Goal: Transaction & Acquisition: Obtain resource

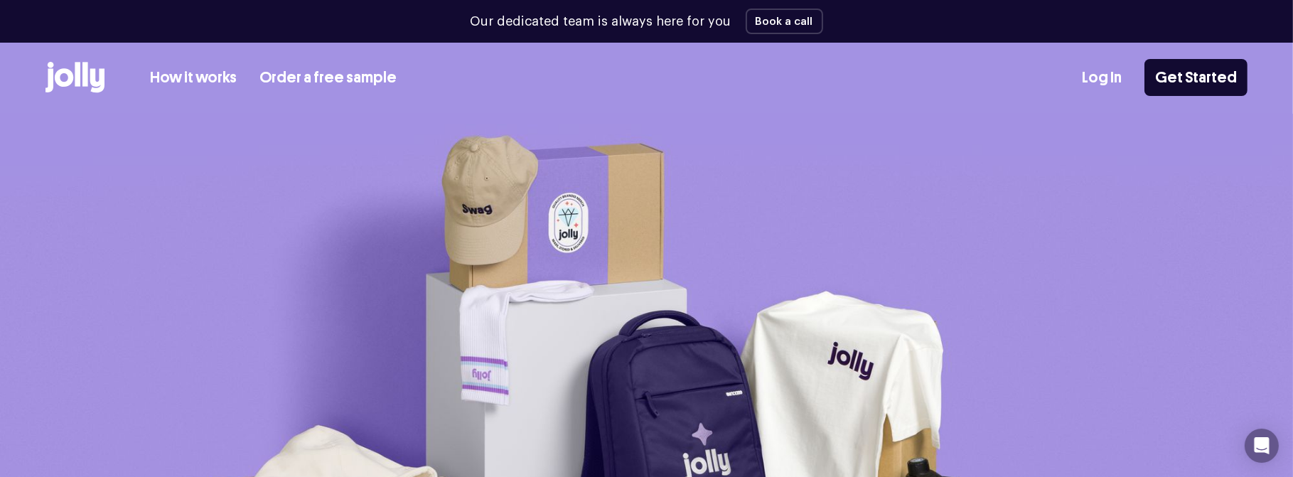
click at [176, 77] on link "How it works" at bounding box center [193, 77] width 87 height 23
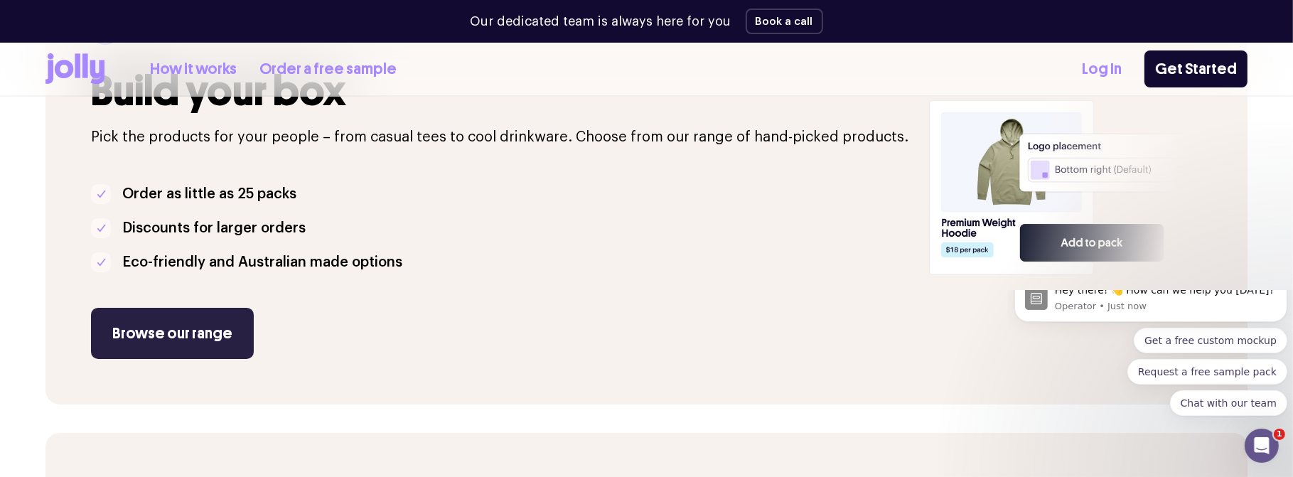
click at [210, 331] on link "Browse our range" at bounding box center [172, 333] width 163 height 51
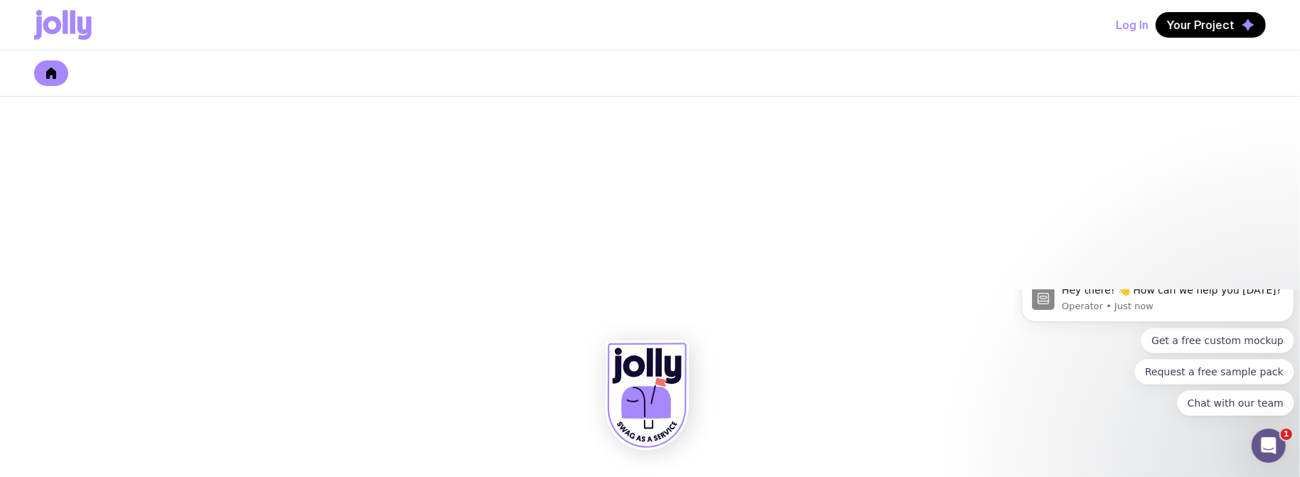
click at [50, 72] on icon at bounding box center [51, 73] width 10 height 11
click at [1134, 384] on button "Request a free sample pack" at bounding box center [1214, 371] width 160 height 26
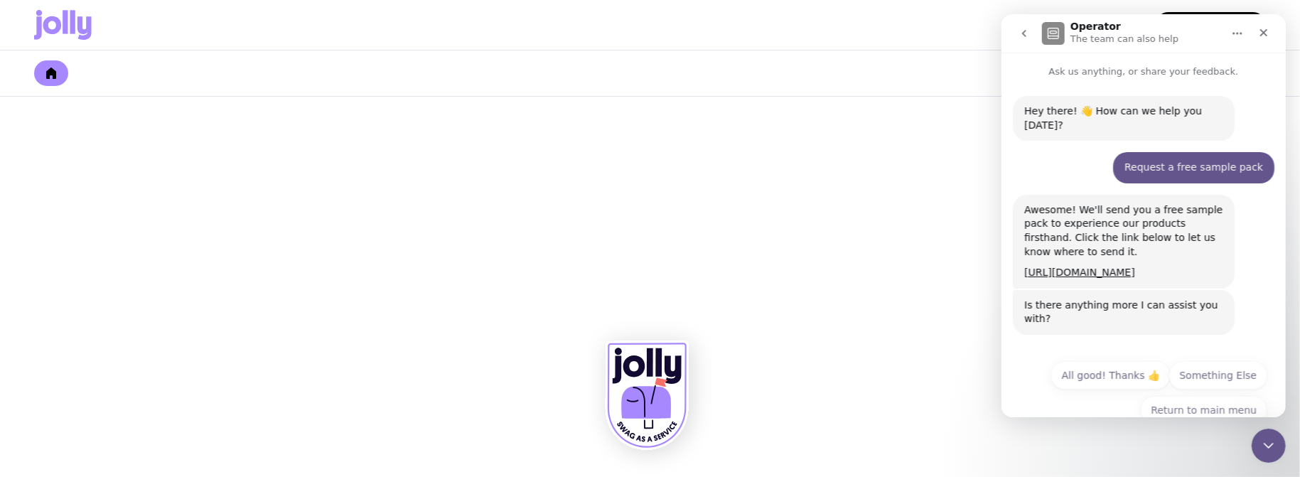
scroll to position [16, 0]
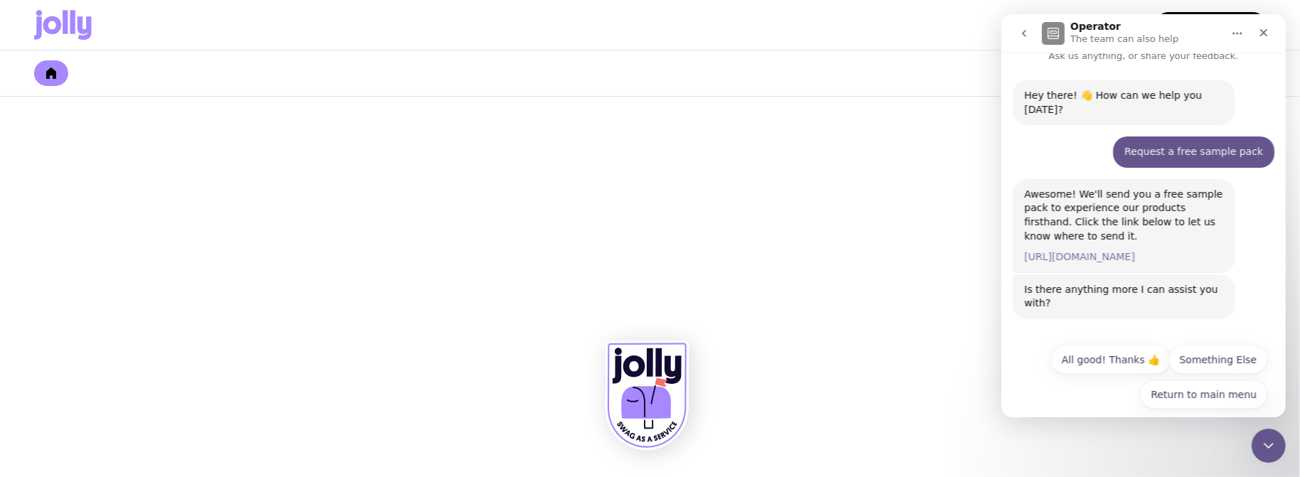
click at [1056, 251] on link "https://www.sendjolly.com.au/request-sample" at bounding box center [1079, 256] width 111 height 11
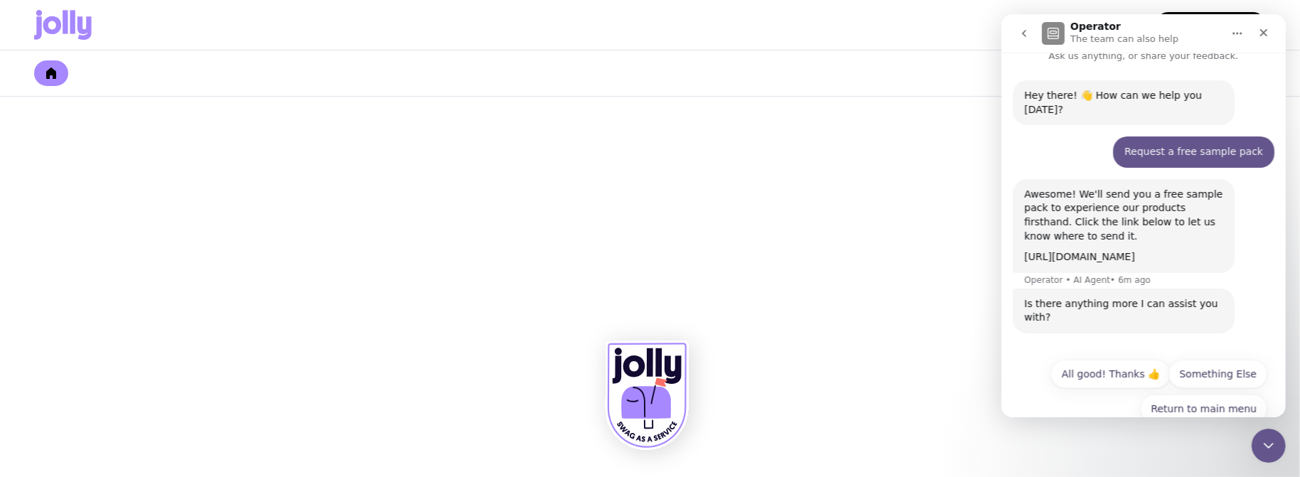
scroll to position [30, 0]
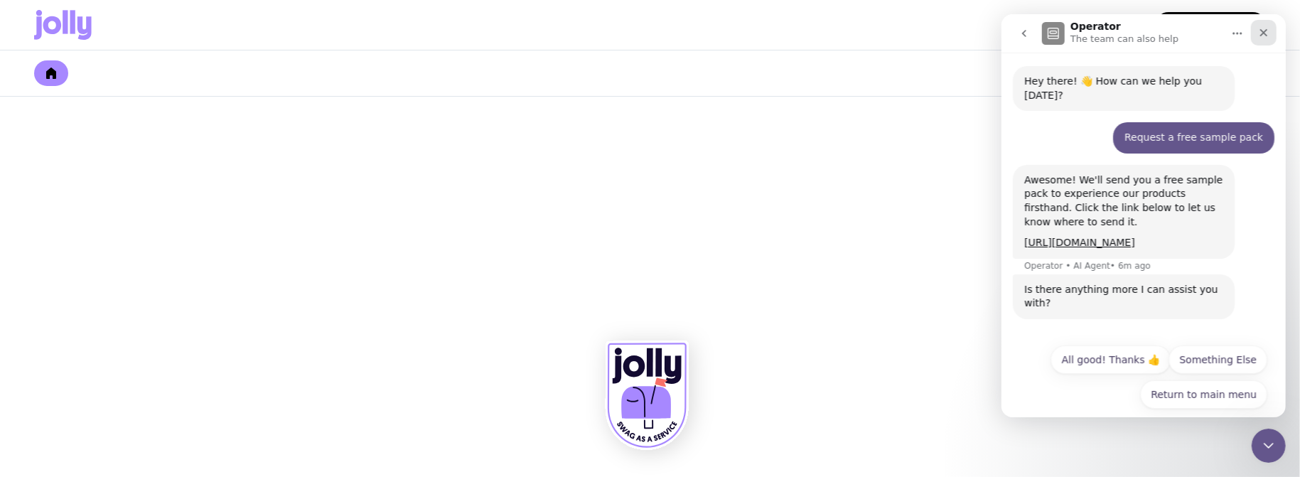
click at [1257, 34] on div "Close" at bounding box center [1264, 33] width 26 height 26
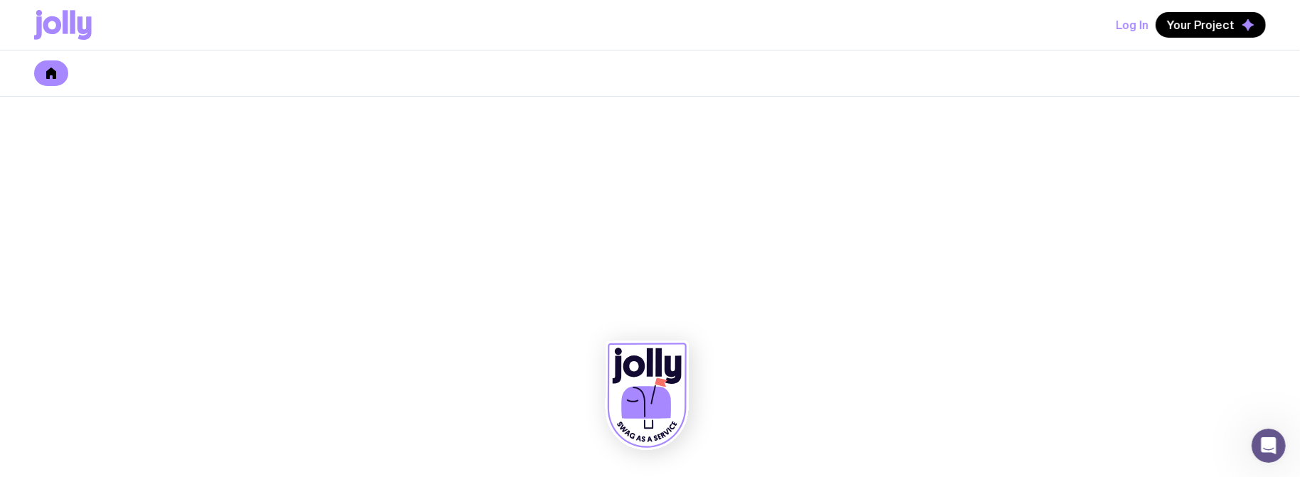
scroll to position [16, 0]
drag, startPoint x: 52, startPoint y: 70, endPoint x: 66, endPoint y: 73, distance: 14.7
click at [52, 70] on icon at bounding box center [51, 73] width 10 height 11
click at [49, 70] on icon at bounding box center [51, 73] width 10 height 11
click at [42, 70] on link at bounding box center [51, 73] width 34 height 26
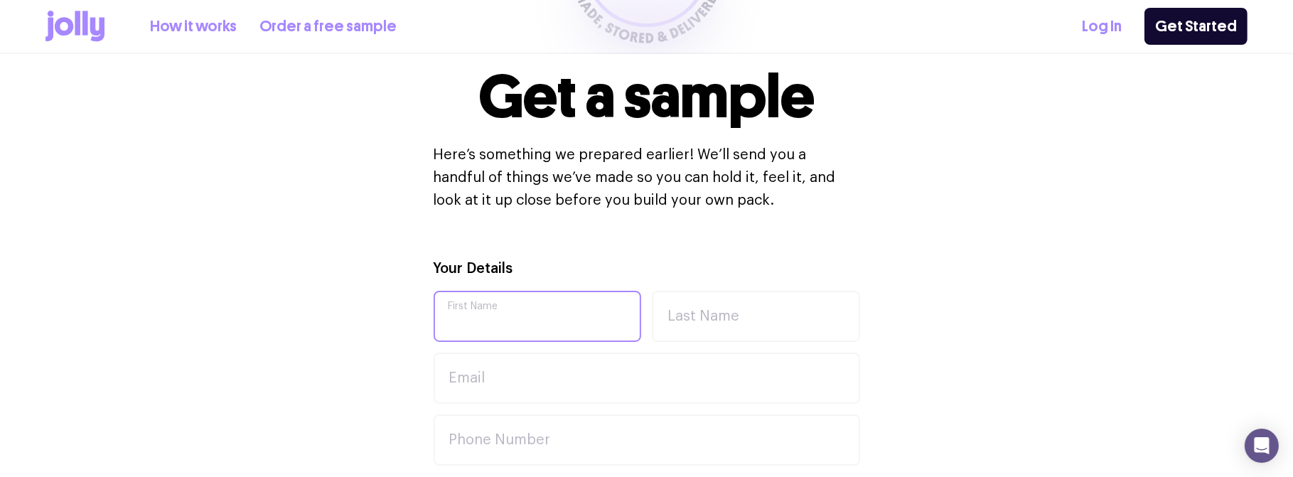
click at [478, 313] on input "First Name" at bounding box center [538, 316] width 208 height 51
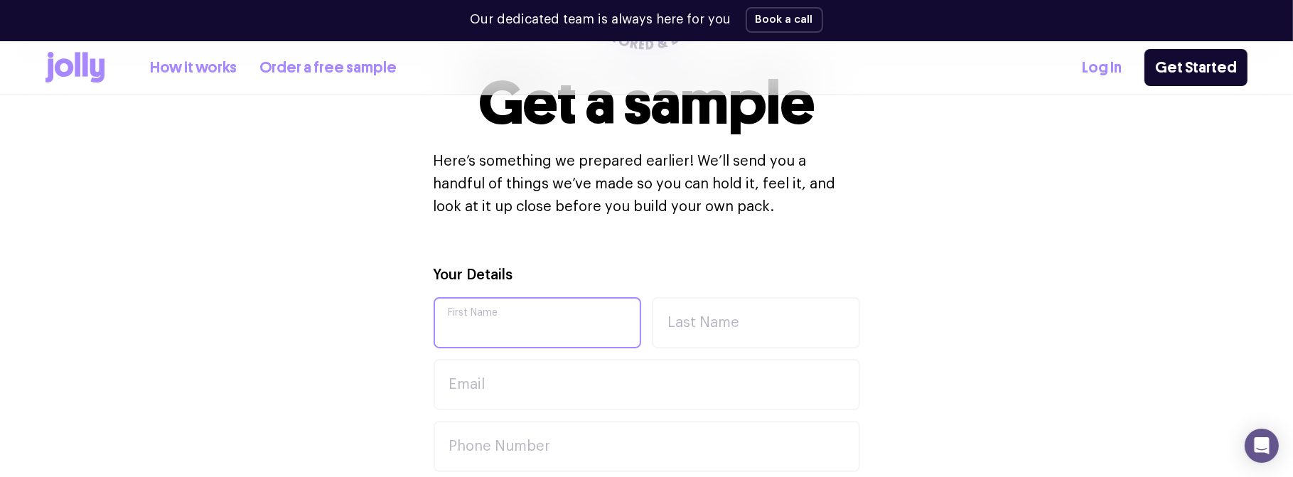
scroll to position [351, 0]
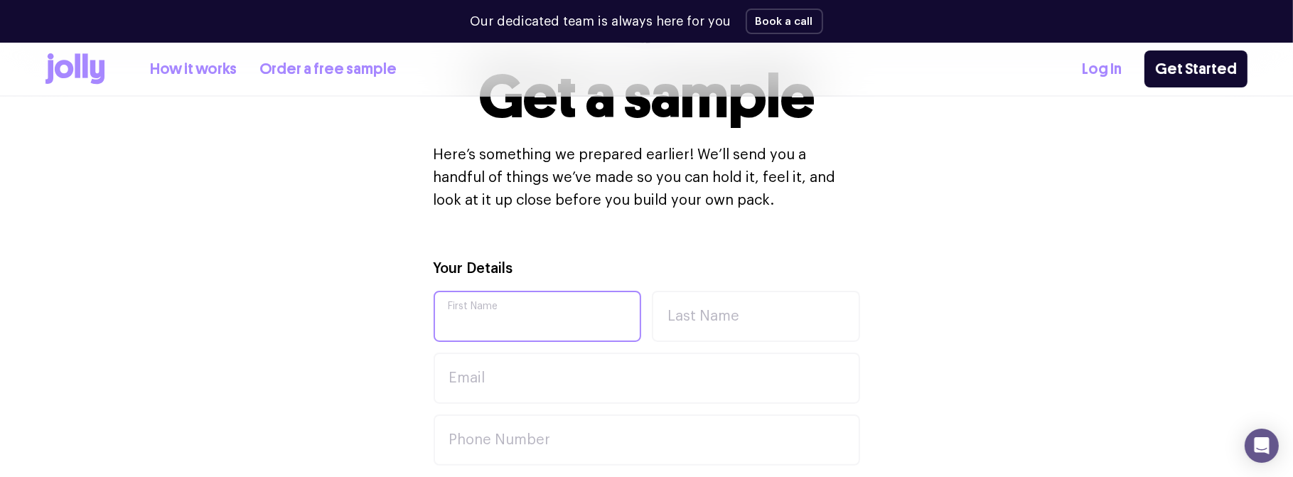
click at [474, 312] on input "First Name" at bounding box center [538, 316] width 208 height 51
type input "[PERSON_NAME]"
type input "Bartlett"
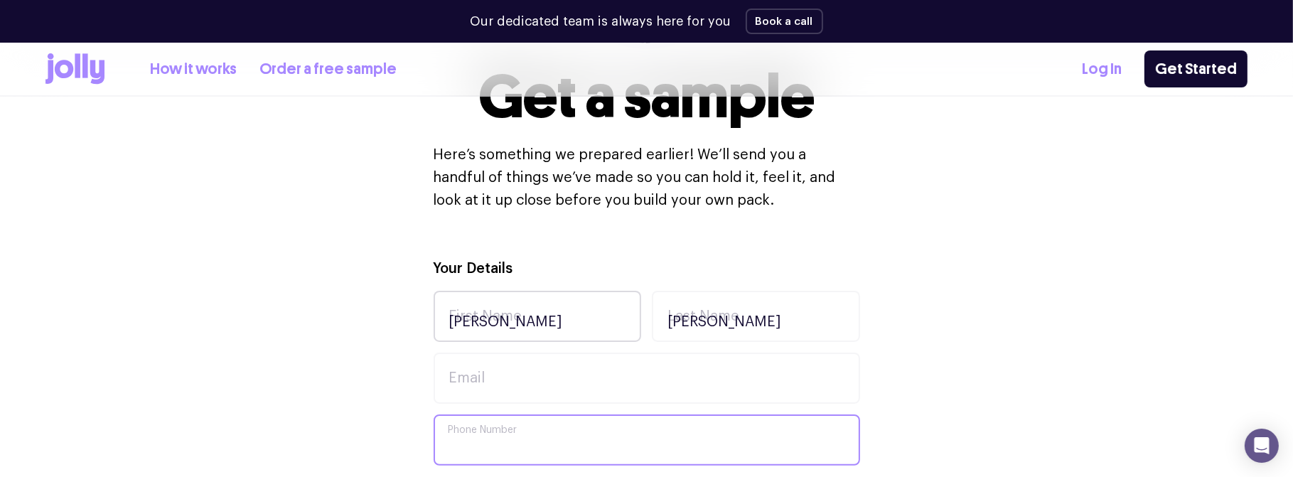
type input "0436 016 733"
type input "Focus Dynamics Group"
type input "WAYNE.BARTLETT@FOCUSDYNAMICS.COM.AU"
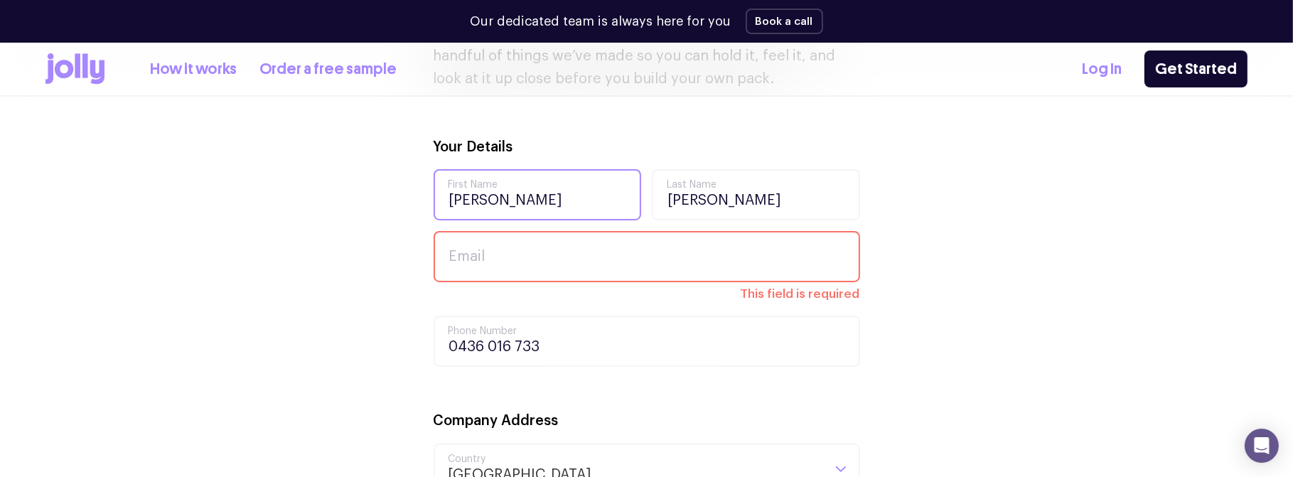
scroll to position [478, 0]
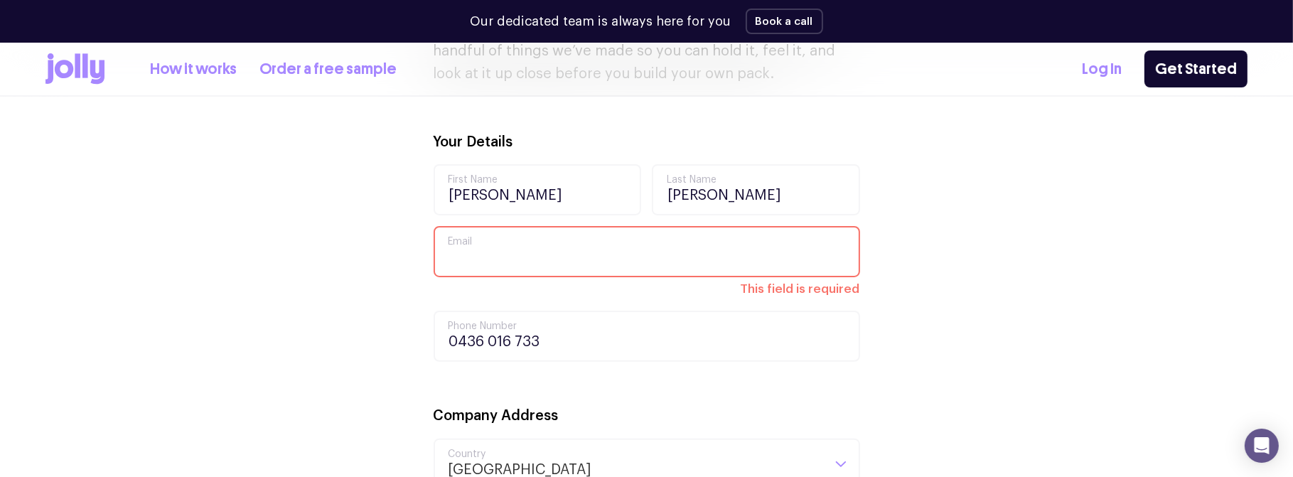
click at [459, 249] on input "Email" at bounding box center [647, 251] width 427 height 51
type input "WAYNE.BARTLETT@FOCUSDYNAMICS.COM.AU"
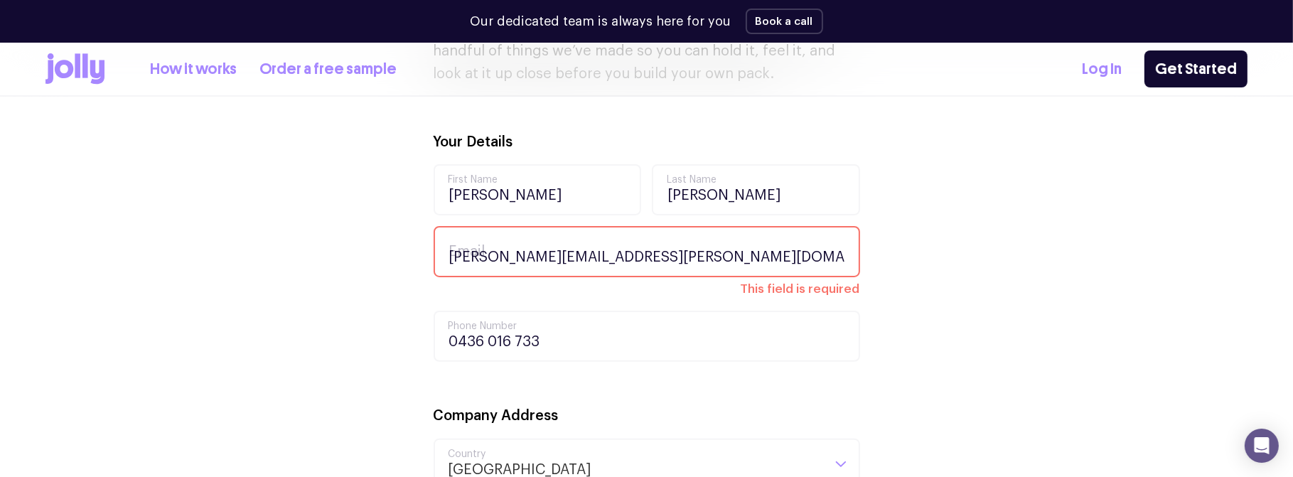
type input "Melbourne"
type input "3004"
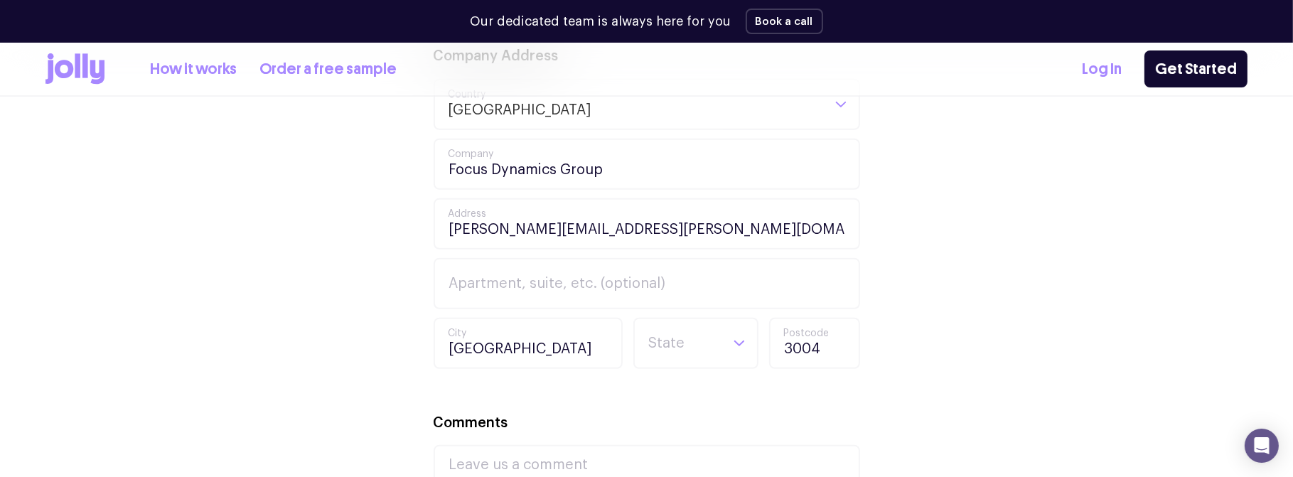
scroll to position [820, 0]
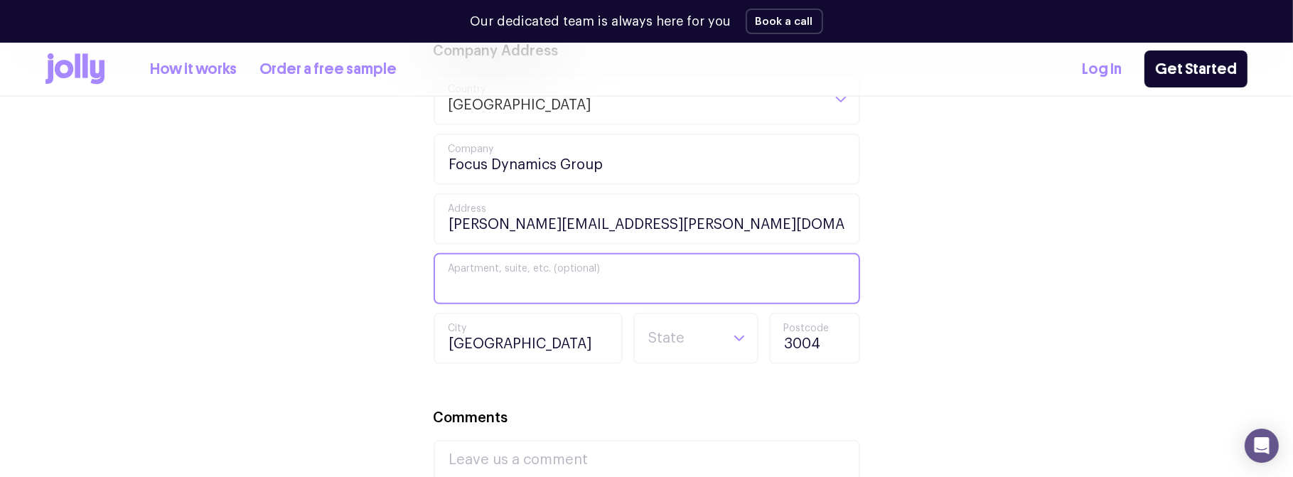
click at [493, 275] on input "Apartment, suite, etc. (optional)" at bounding box center [647, 278] width 427 height 51
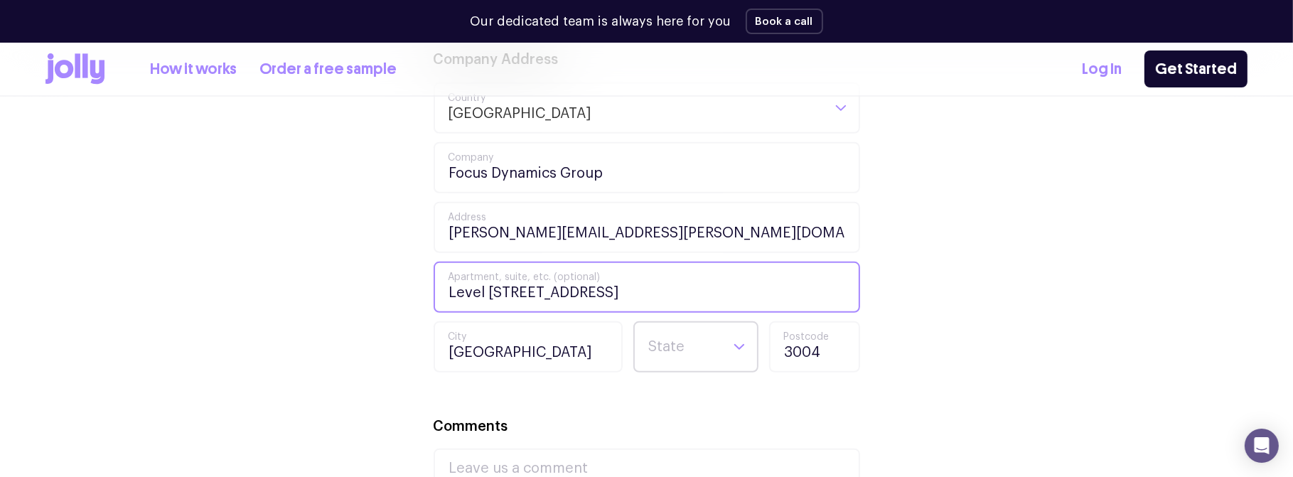
type input "Level 14, 390 St Kilda Road"
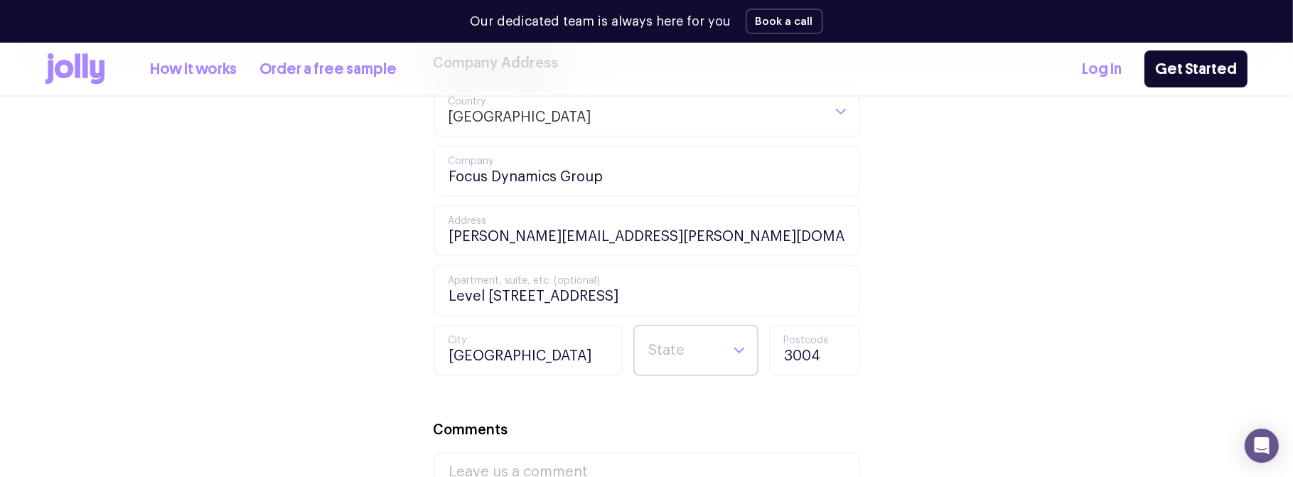
click at [682, 343] on input "Search for option" at bounding box center [684, 350] width 73 height 48
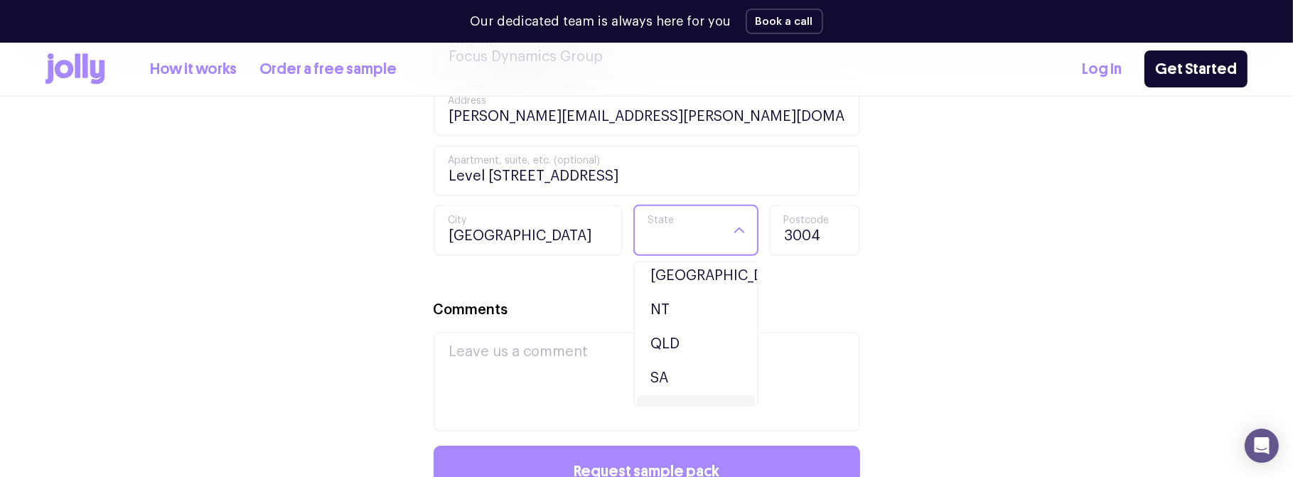
scroll to position [134, 0]
click at [668, 353] on li "VIC" at bounding box center [696, 353] width 118 height 34
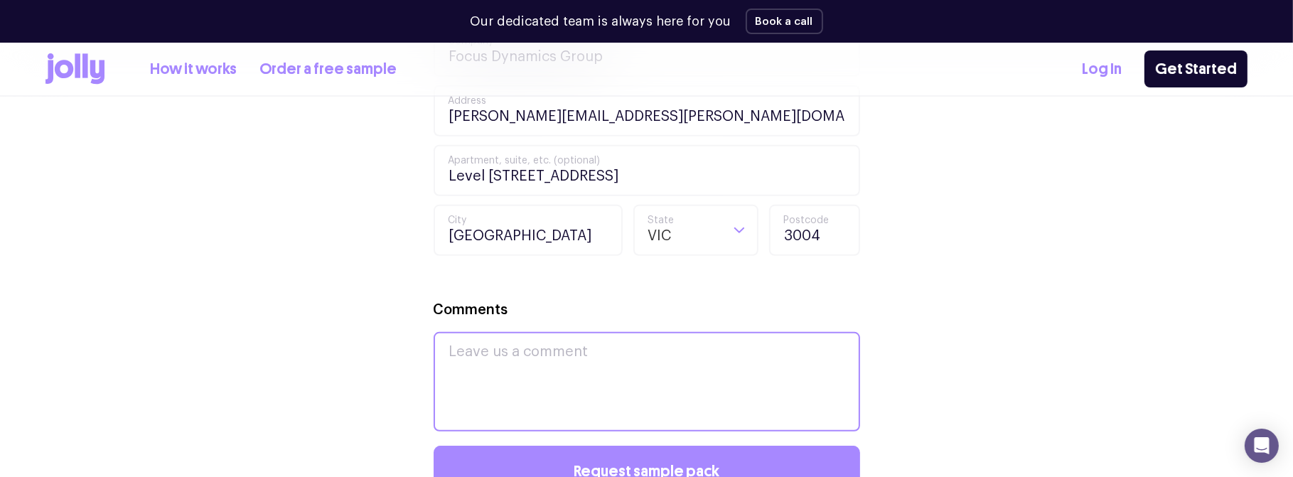
click at [474, 350] on textarea "Comments" at bounding box center [647, 382] width 427 height 100
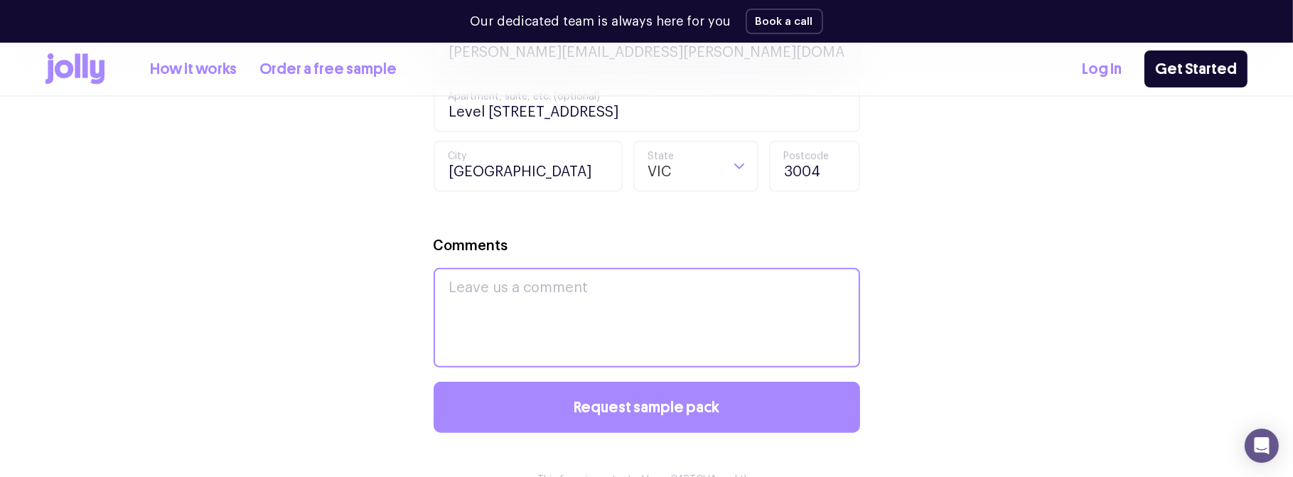
scroll to position [975, 0]
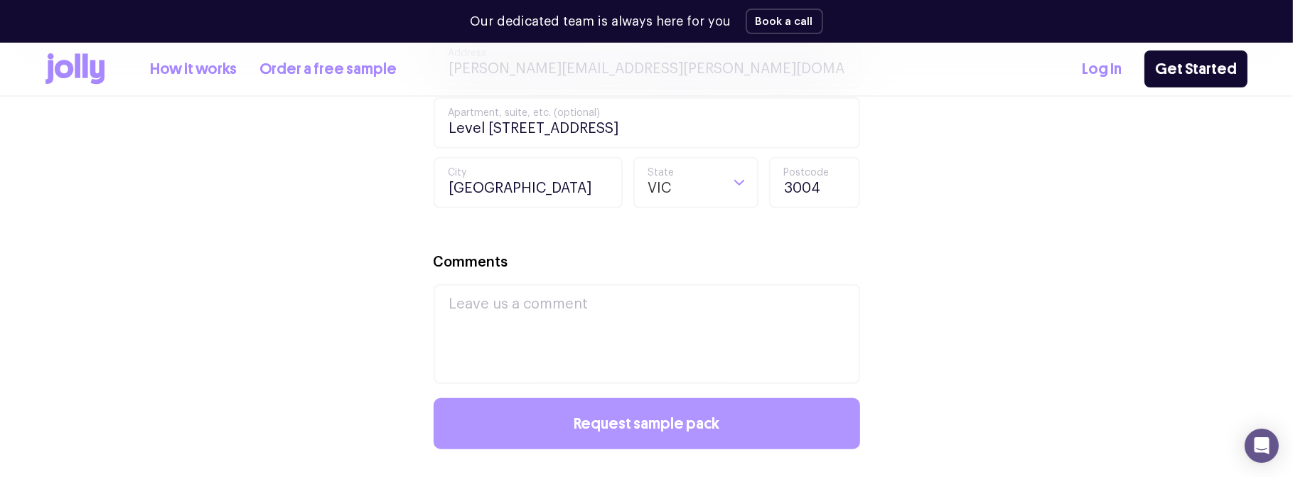
click at [648, 423] on span "Request sample pack" at bounding box center [647, 424] width 146 height 16
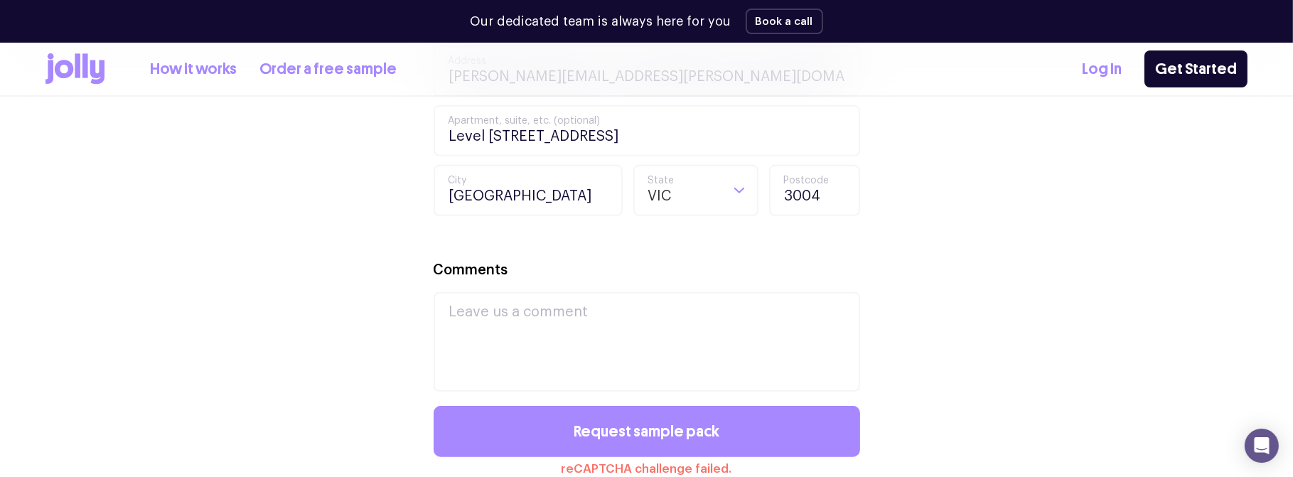
scroll to position [997, 0]
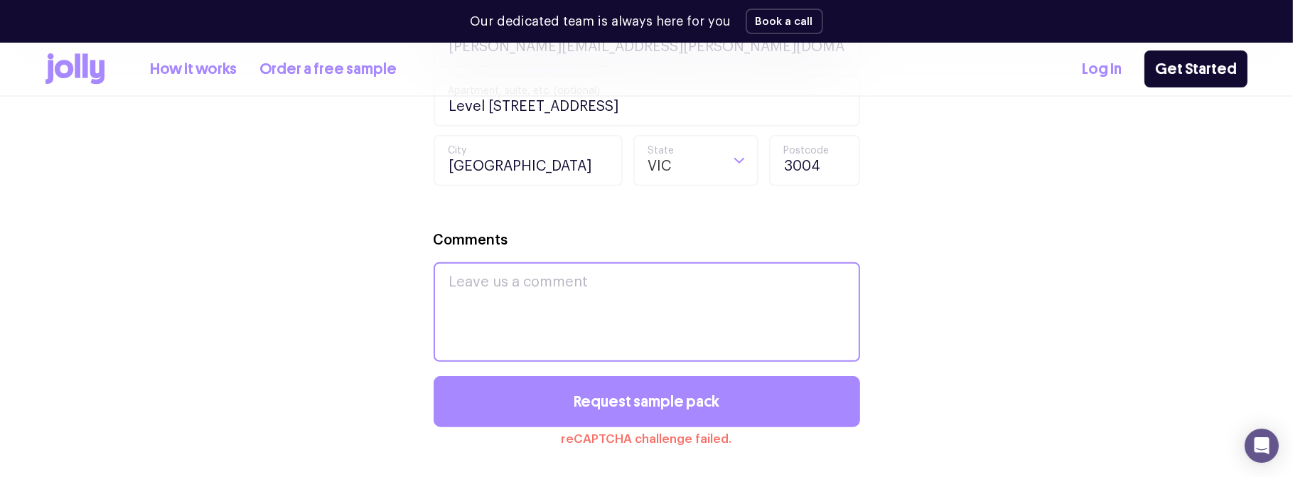
click at [499, 290] on textarea "Comments" at bounding box center [647, 312] width 427 height 100
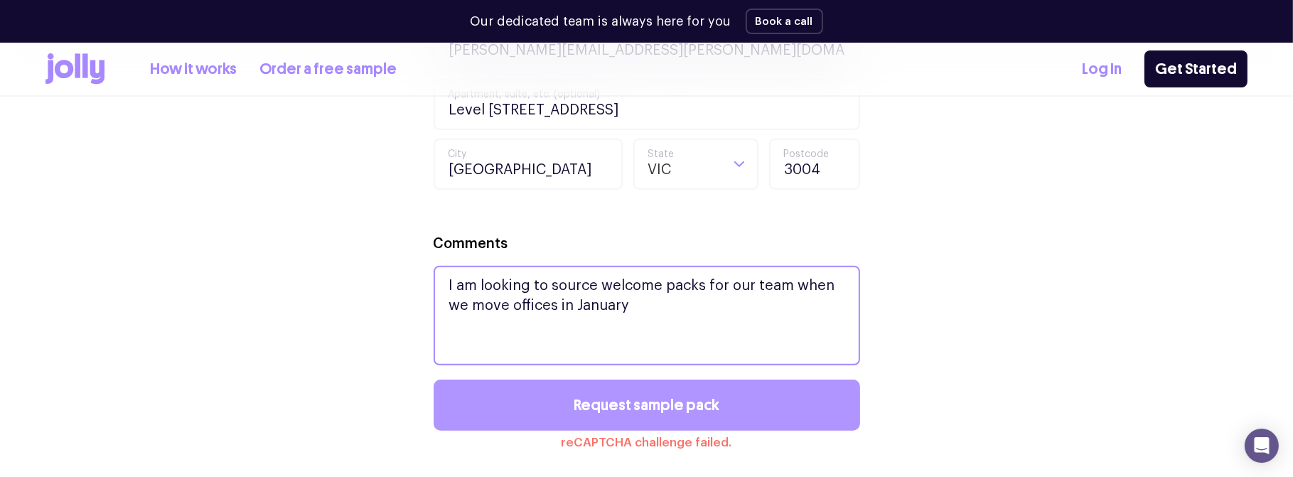
type textarea "I am looking to source welcome packs for our team when we move offices in Janua…"
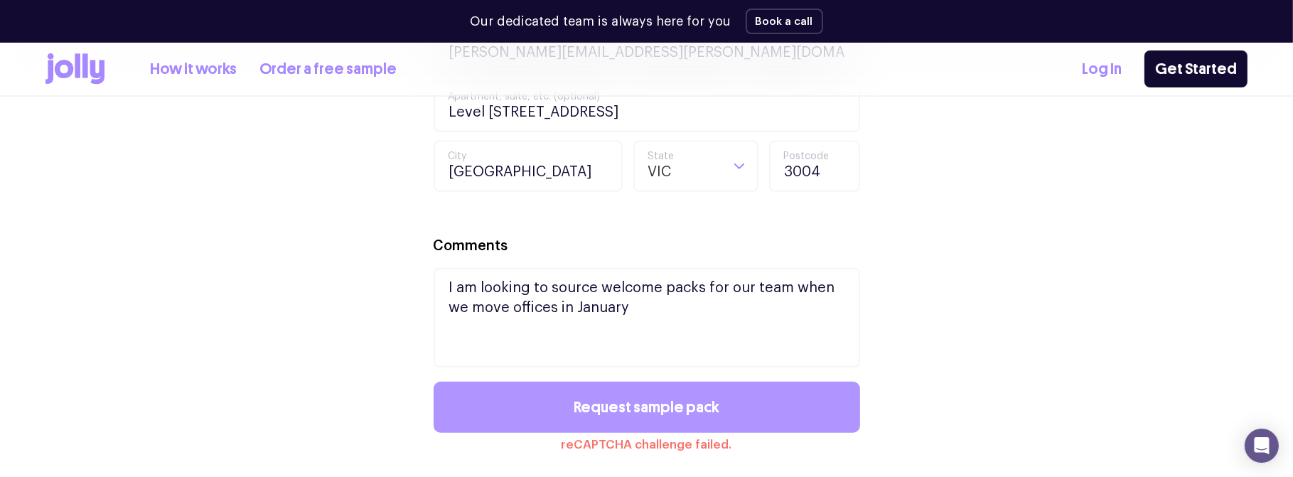
click at [584, 400] on span "Request sample pack" at bounding box center [647, 408] width 146 height 16
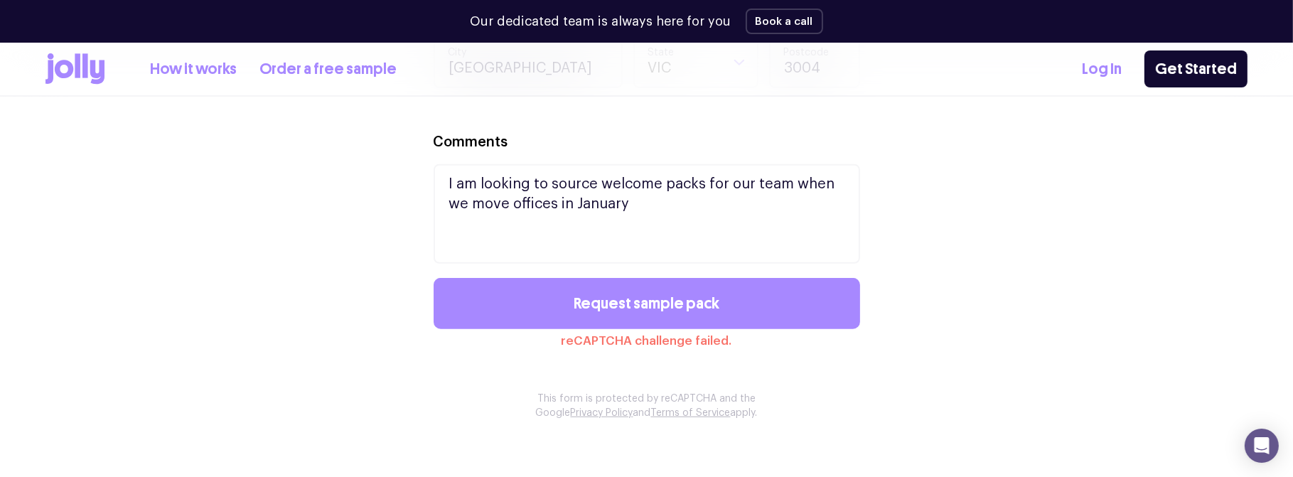
scroll to position [976, 0]
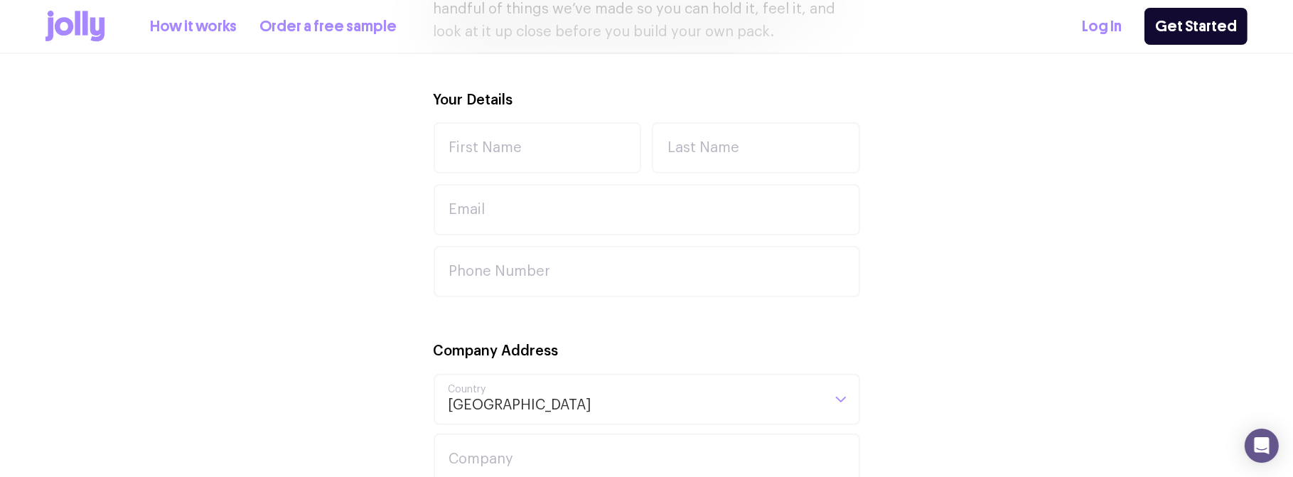
scroll to position [488, 0]
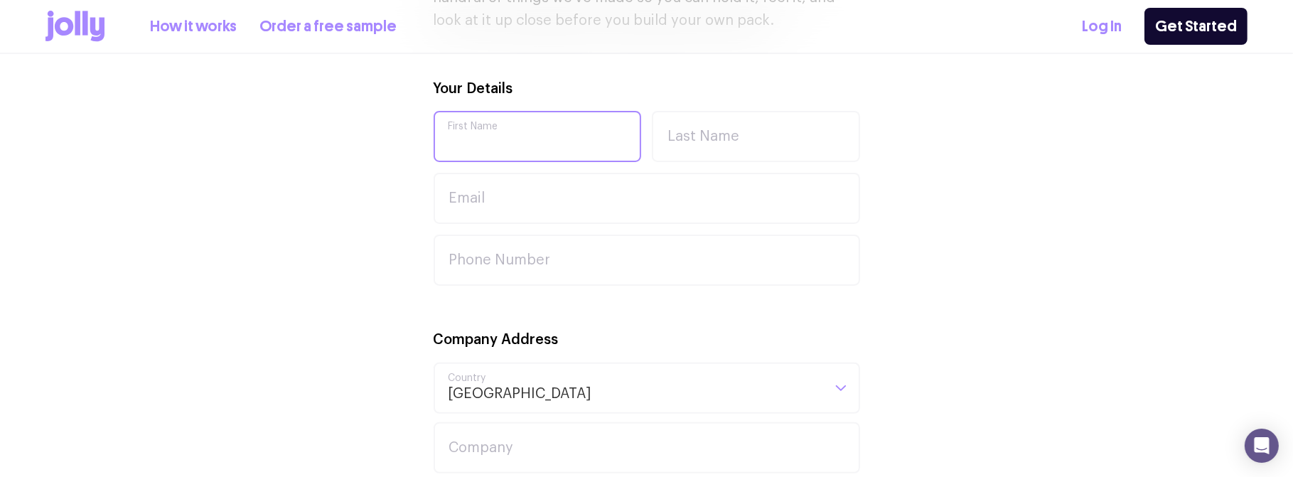
click at [581, 136] on input "First Name" at bounding box center [538, 136] width 208 height 51
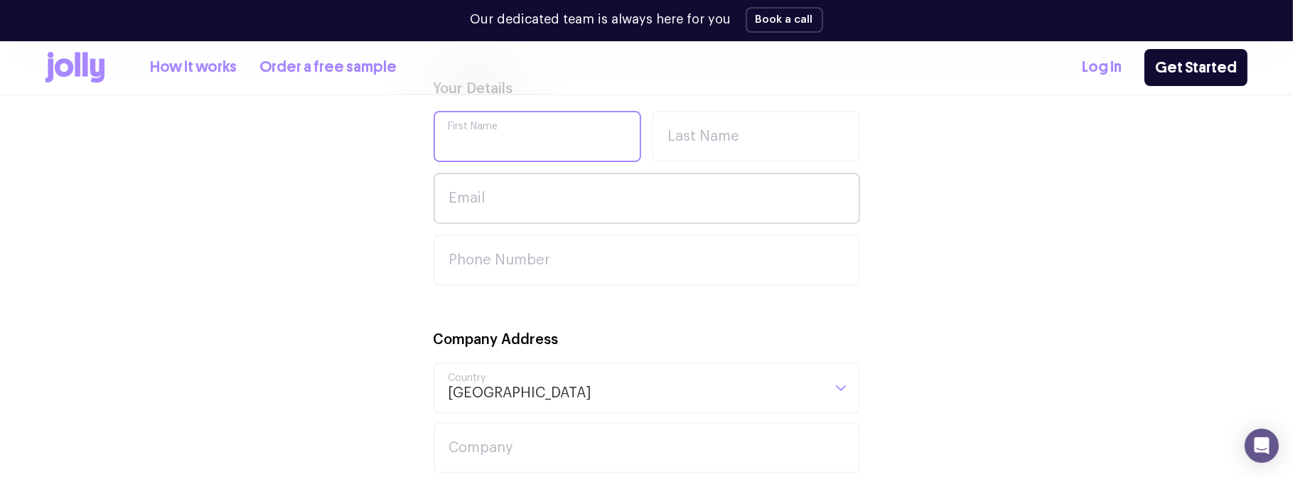
scroll to position [531, 0]
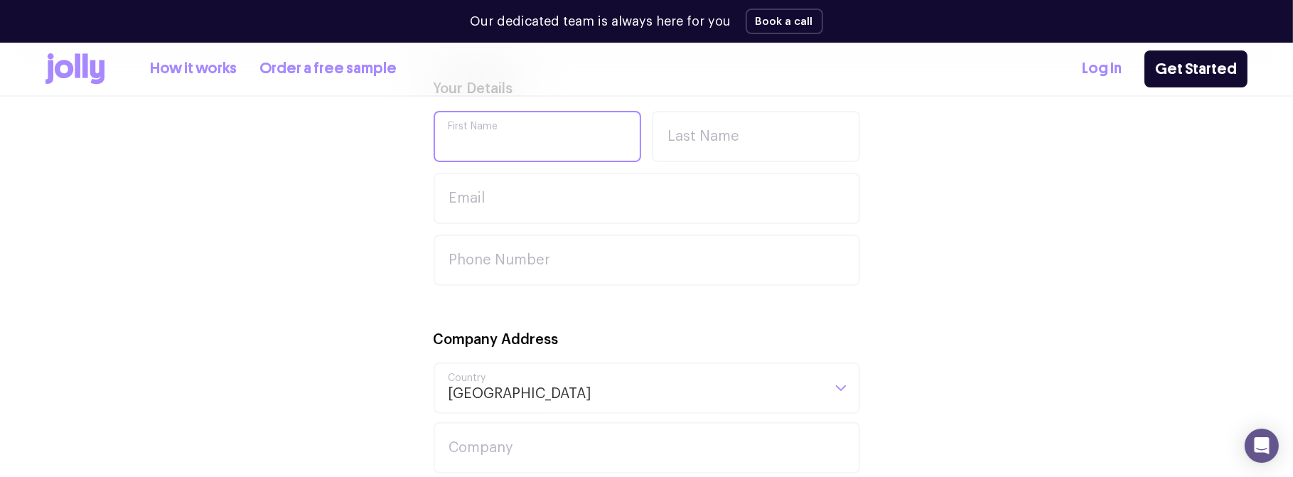
click at [498, 144] on input "First Name" at bounding box center [538, 136] width 208 height 51
type input "[PERSON_NAME]"
type input "[PERSON_NAME][EMAIL_ADDRESS][PERSON_NAME][DOMAIN_NAME]"
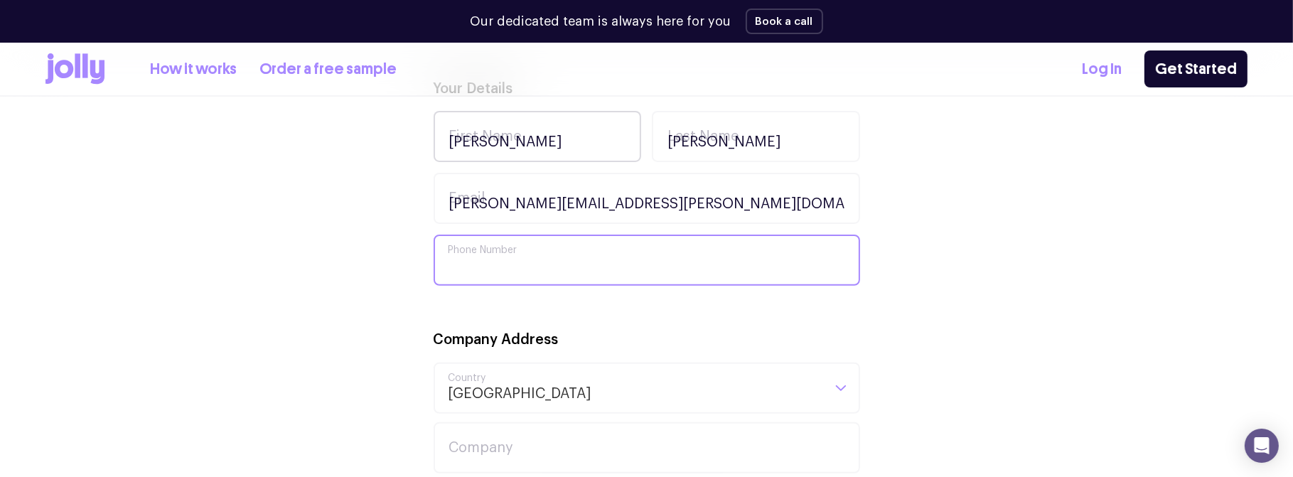
type input "0436 016 733"
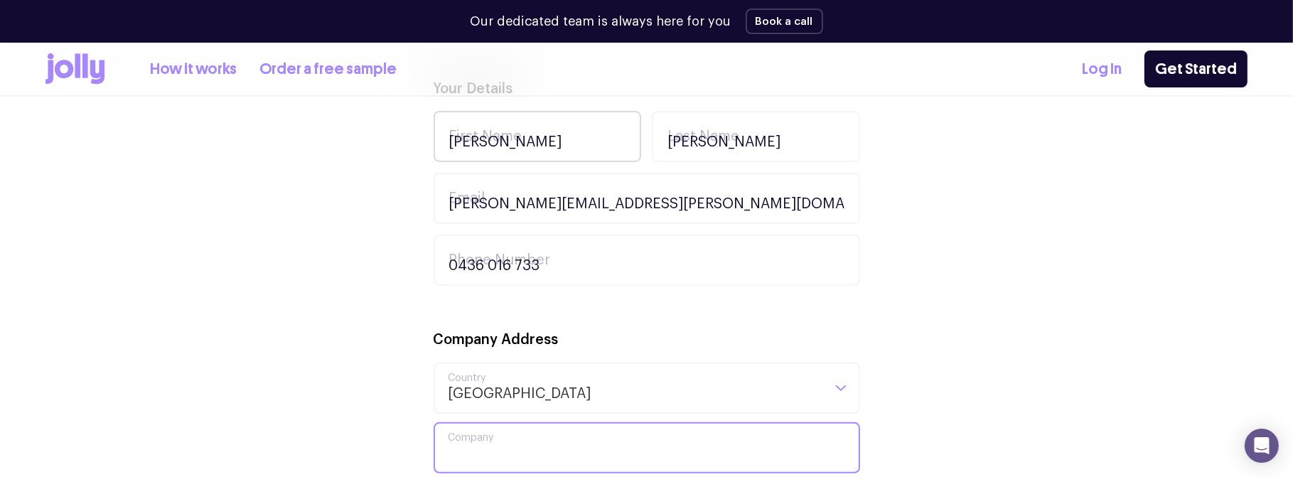
type input "Focus Dynamics Group"
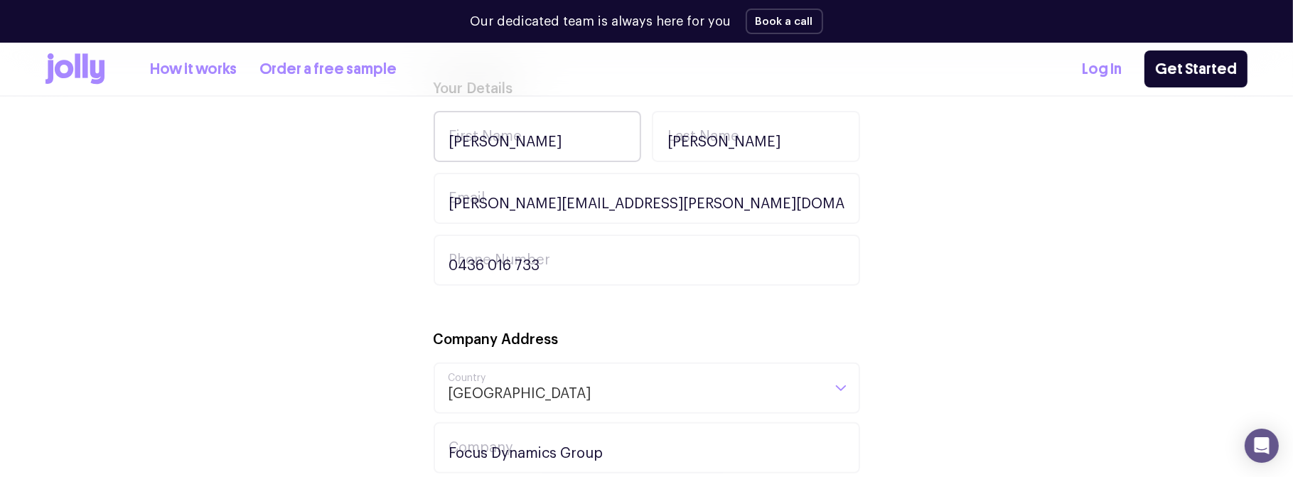
type input "WAYNE.BARTLETT@FOCUSDYNAMICS.COM.AU"
type input "Level 14, 390 St Kilda Road"
type input "Melbourne"
type input "3004"
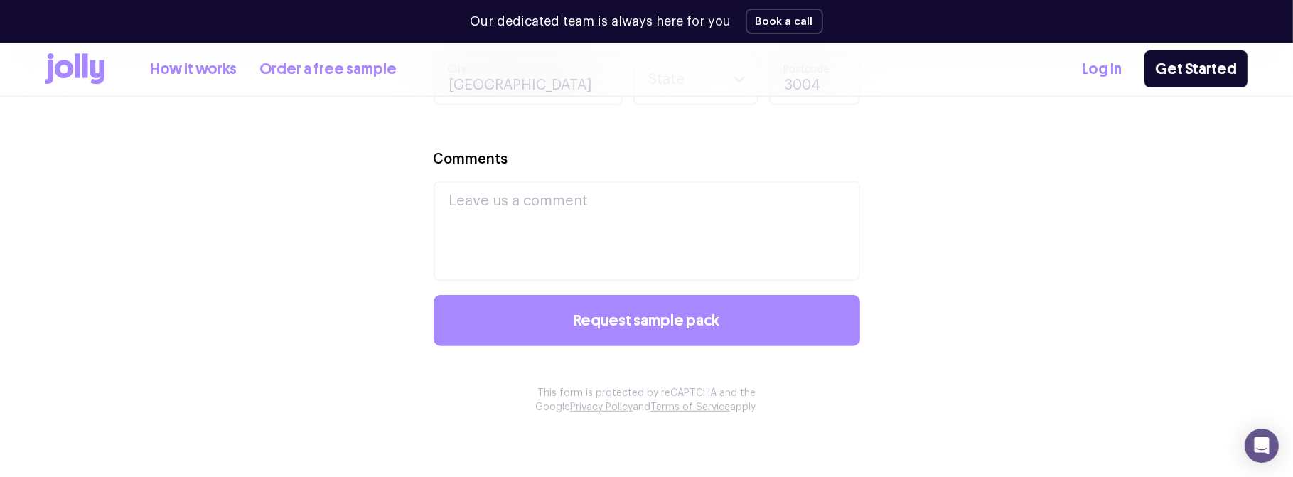
scroll to position [1079, 0]
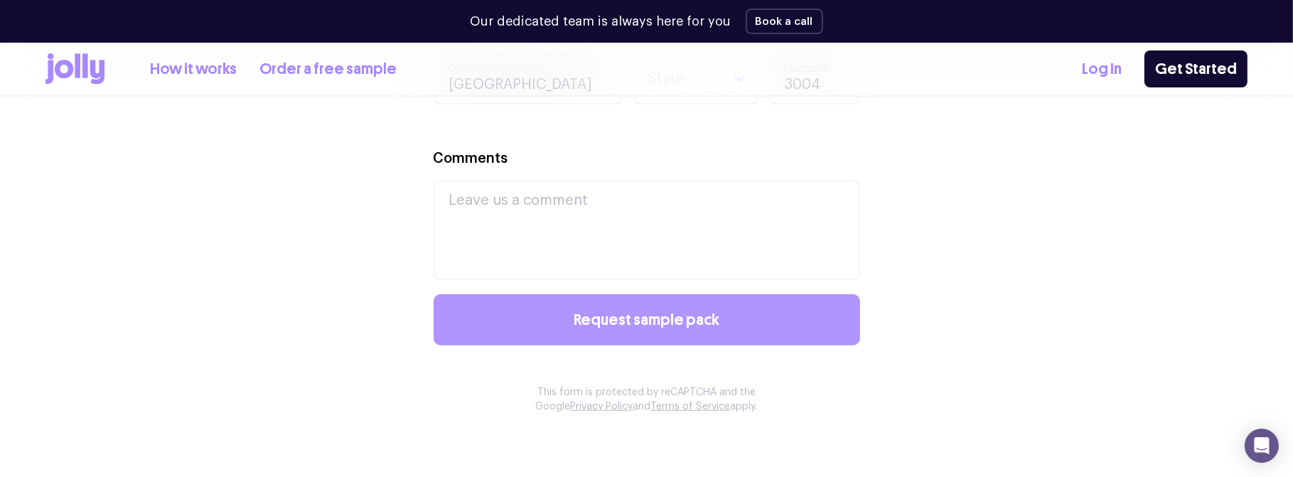
click at [653, 323] on span "Request sample pack" at bounding box center [647, 320] width 146 height 16
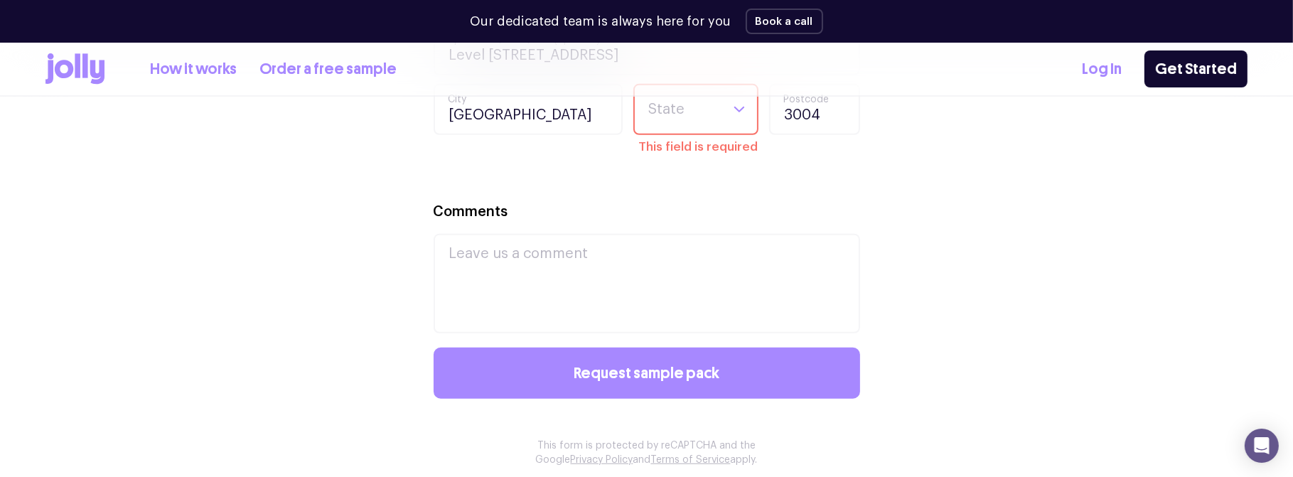
scroll to position [991, 0]
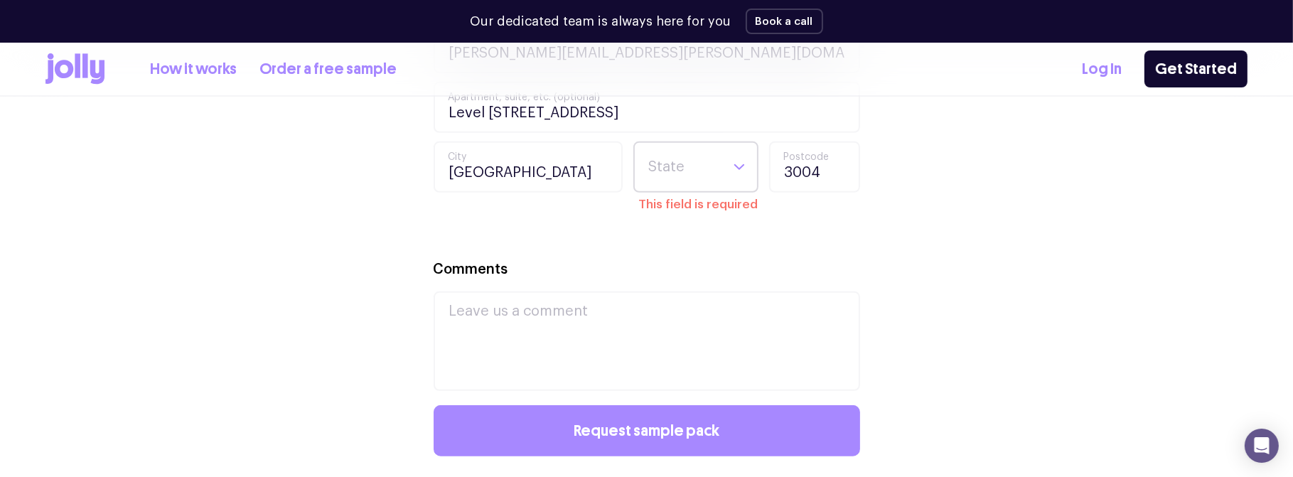
click at [672, 180] on input "Search for option" at bounding box center [684, 167] width 73 height 48
click at [670, 284] on li "VIC" at bounding box center [696, 289] width 118 height 34
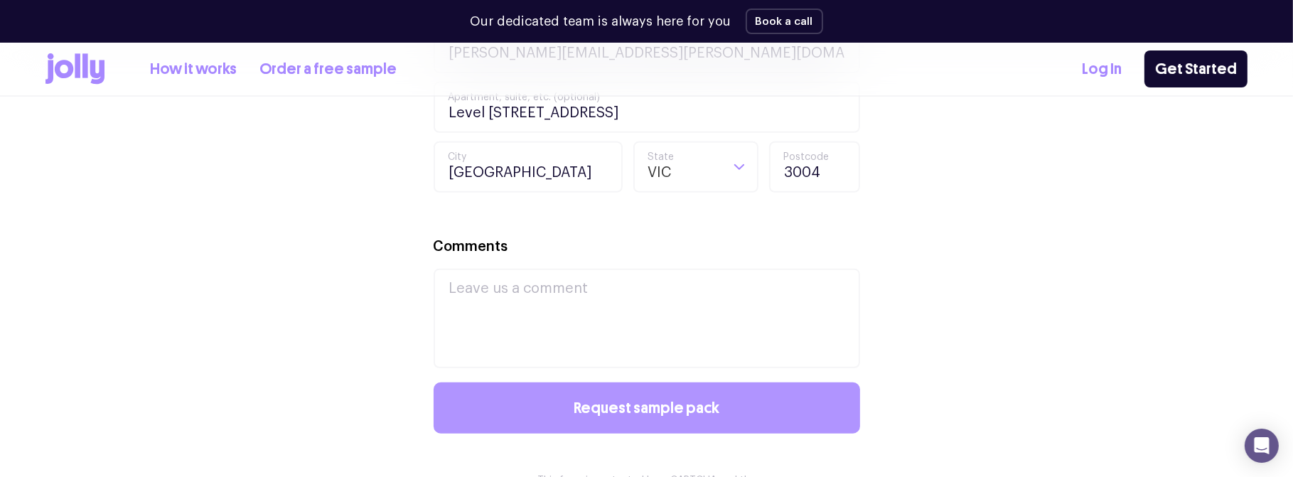
click at [653, 410] on span "Request sample pack" at bounding box center [647, 408] width 146 height 16
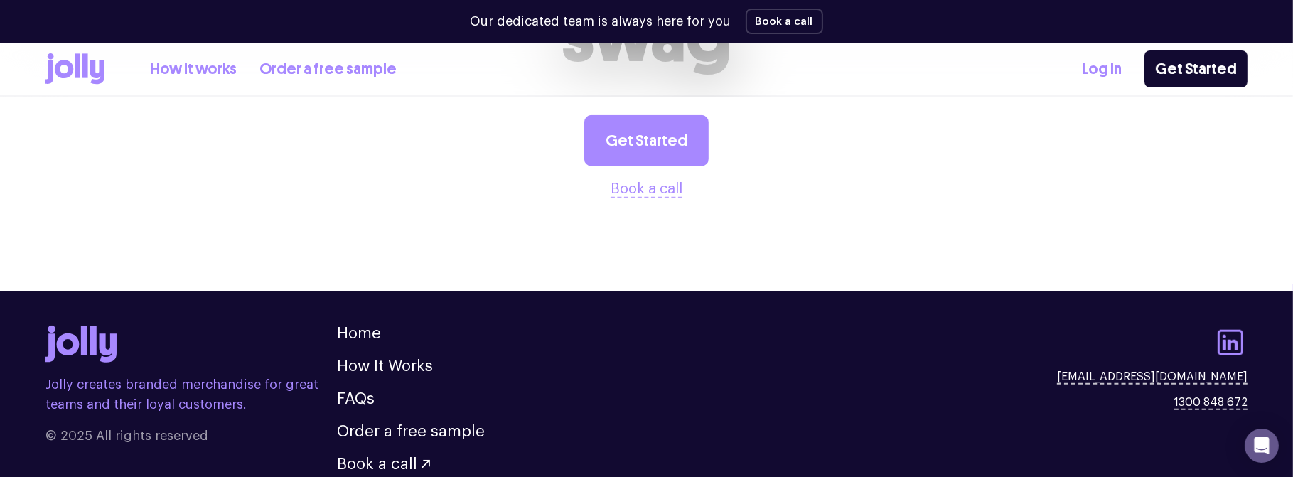
scroll to position [1720, 0]
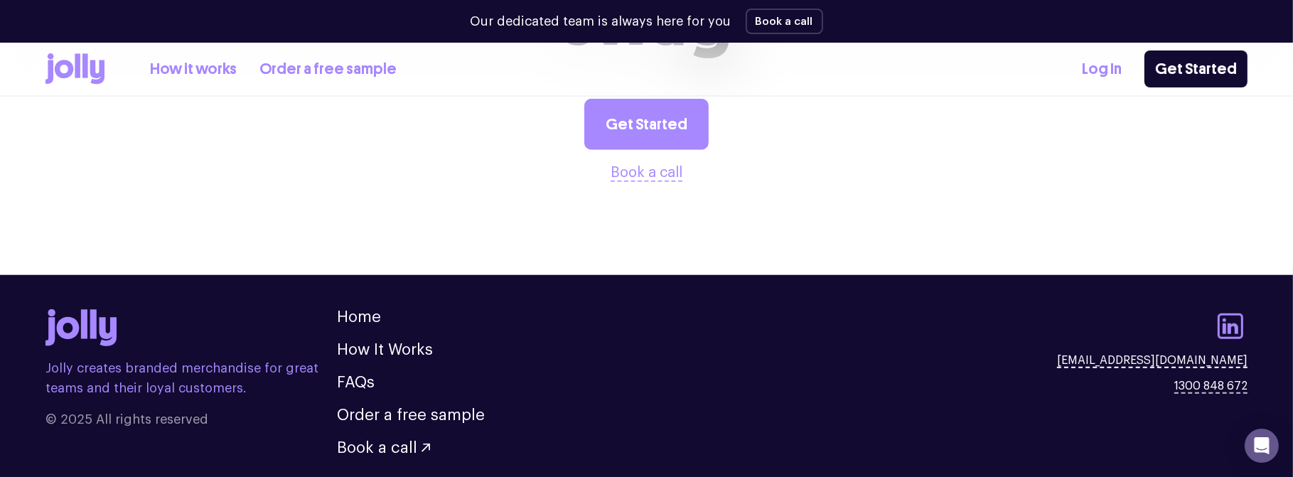
click at [1191, 364] on link "hello@sendjolly.com.au" at bounding box center [1152, 360] width 191 height 17
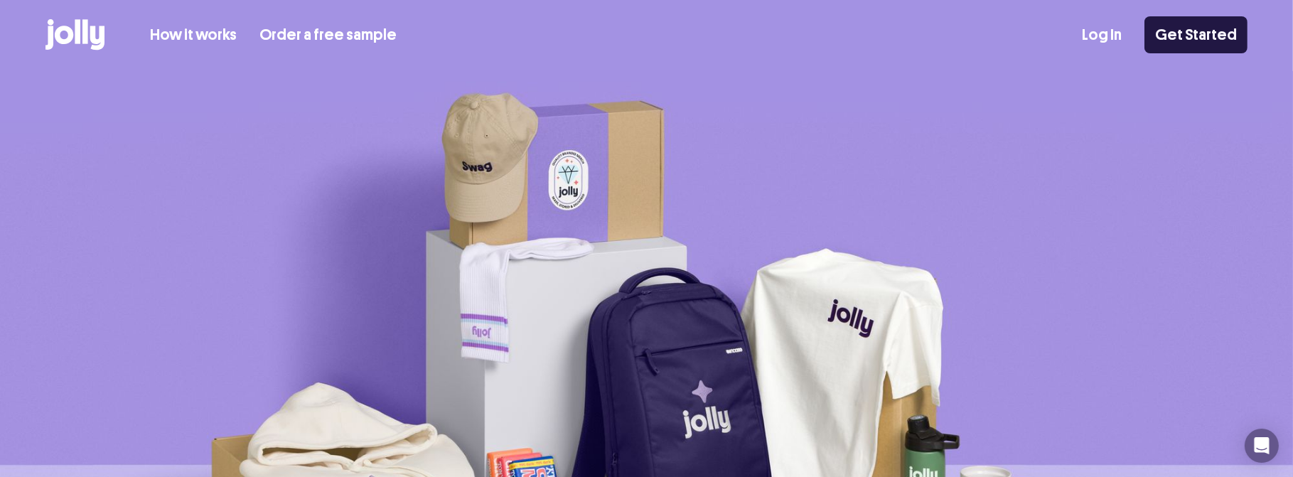
click at [1181, 31] on link "Get Started" at bounding box center [1196, 34] width 103 height 37
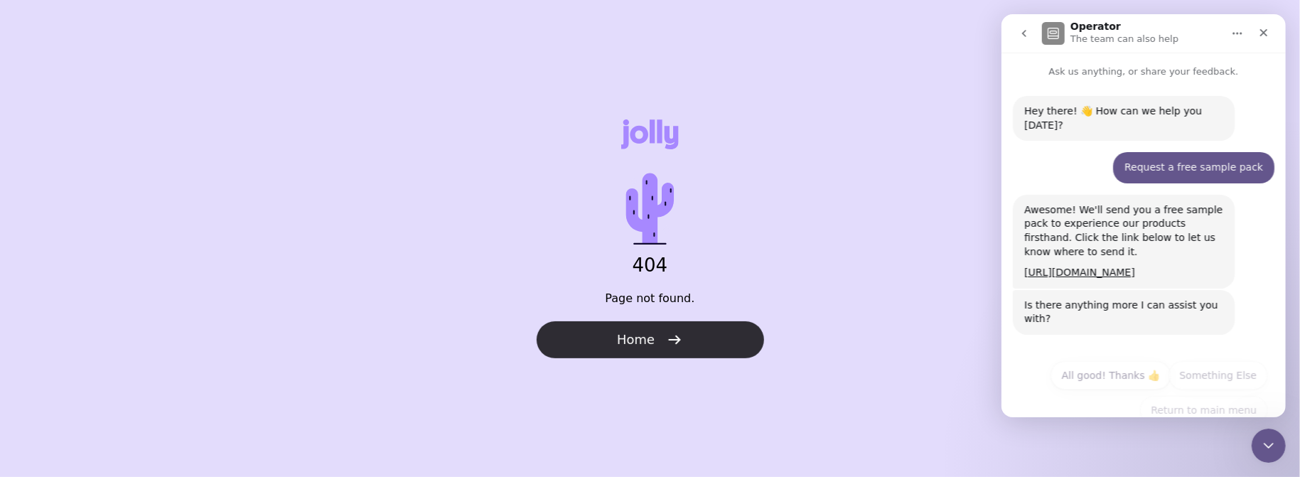
scroll to position [16, 0]
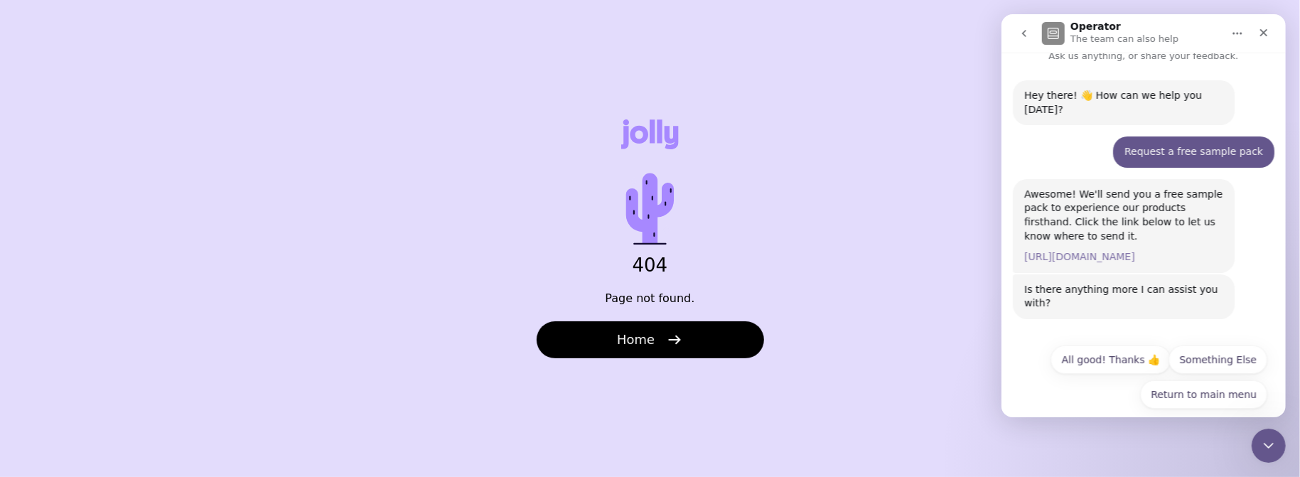
click at [1127, 251] on link "[URL][DOMAIN_NAME]" at bounding box center [1079, 256] width 111 height 11
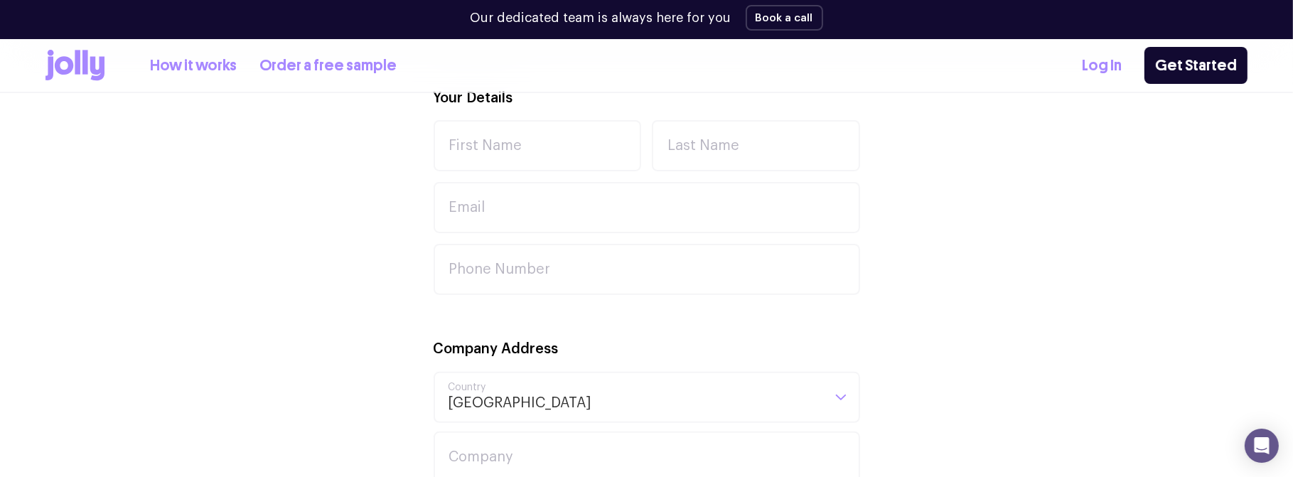
scroll to position [520, 0]
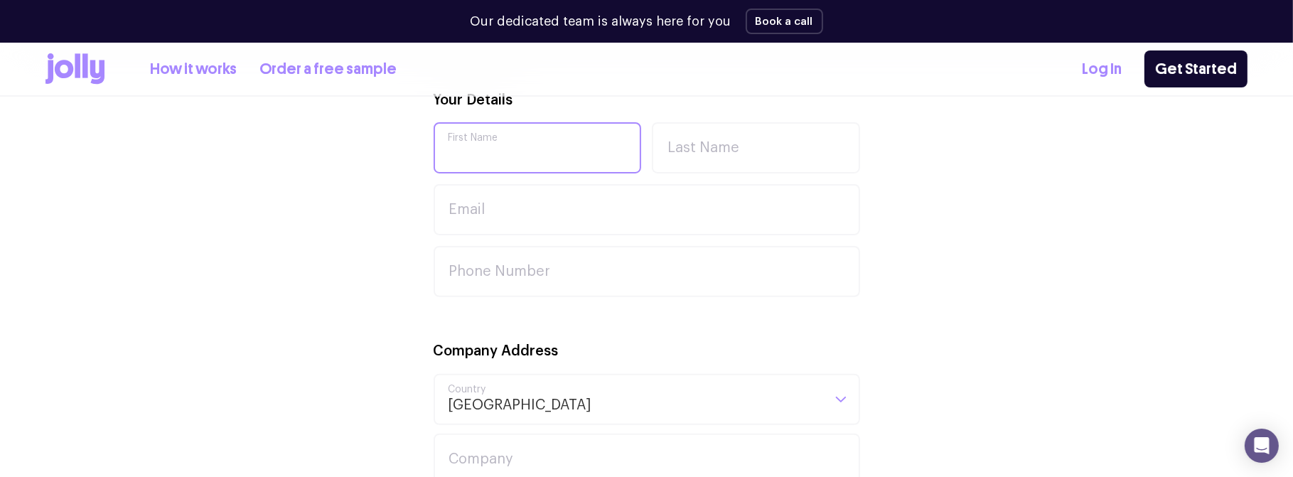
click at [491, 145] on input "First Name" at bounding box center [538, 147] width 208 height 51
type input "Wayne Bartlett"
type input "Bartlett"
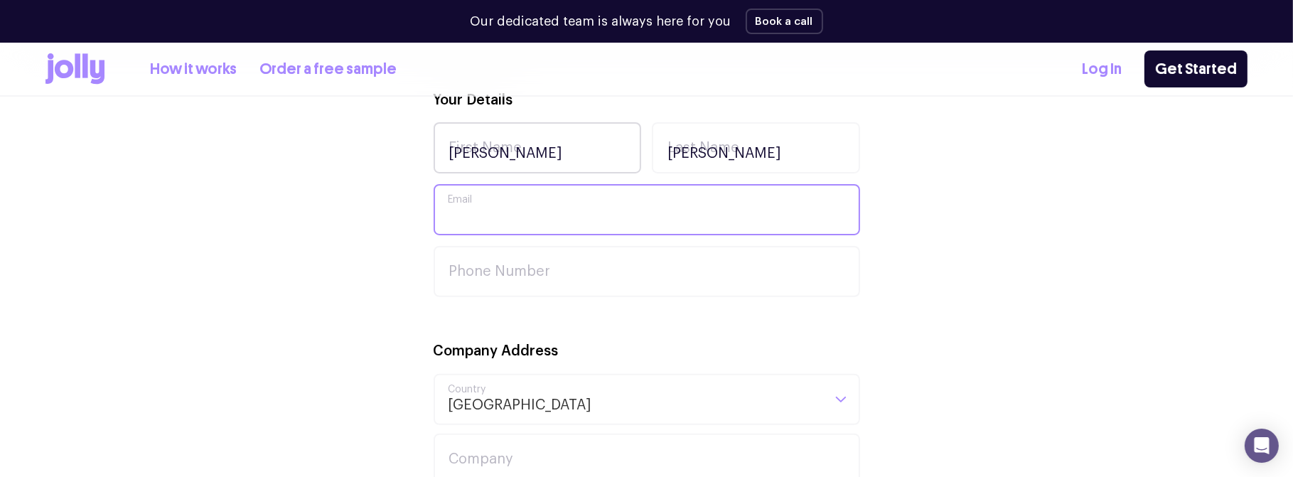
type input "WAYNE.BARTLETT@FOCUSDYNAMICS.COM.AU"
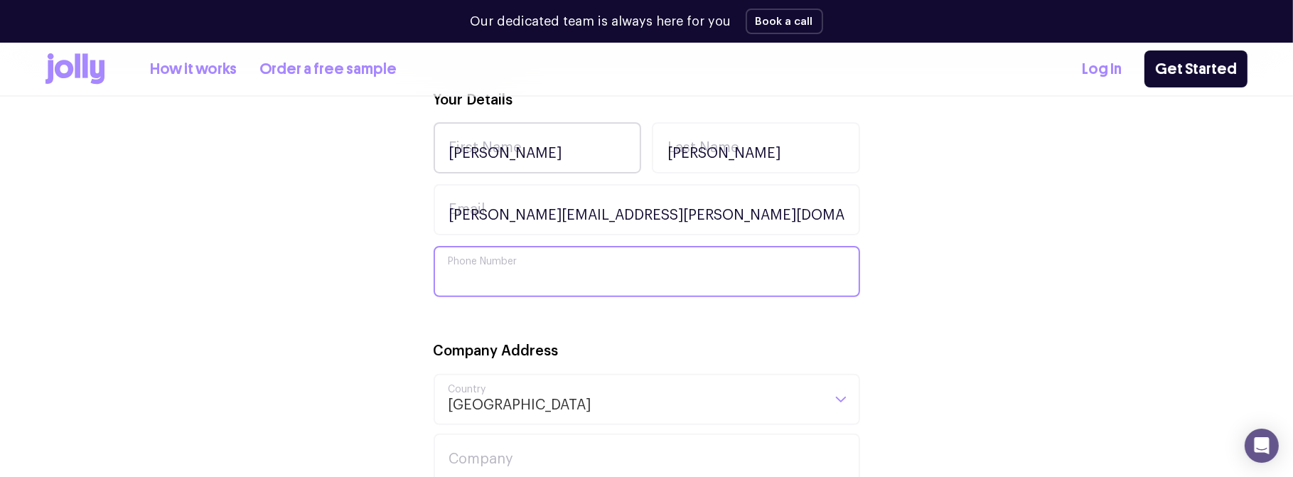
type input "0436 016 733"
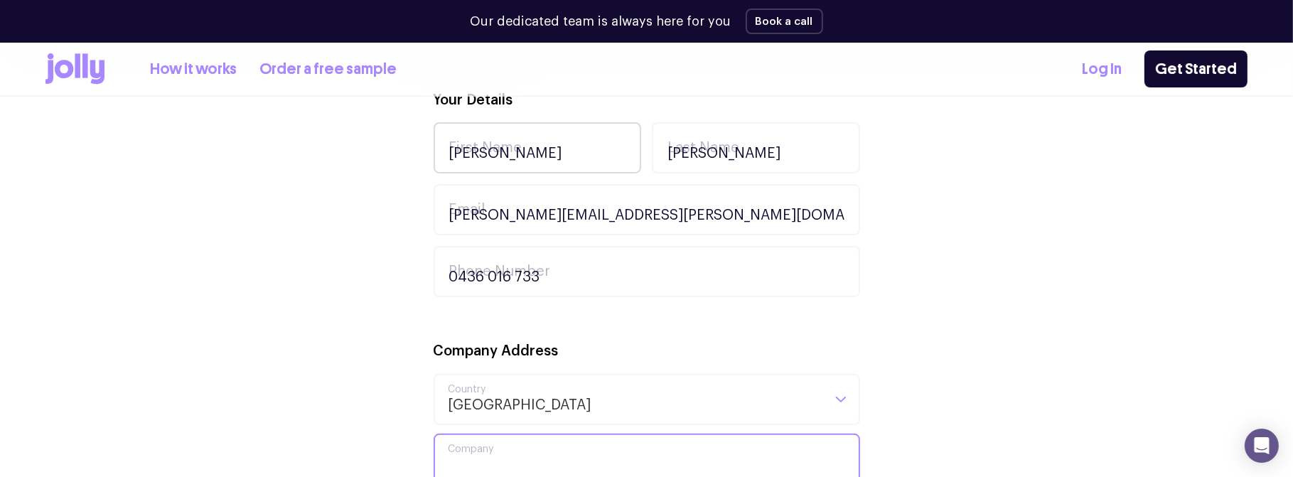
type input "Focus Dynamics Group"
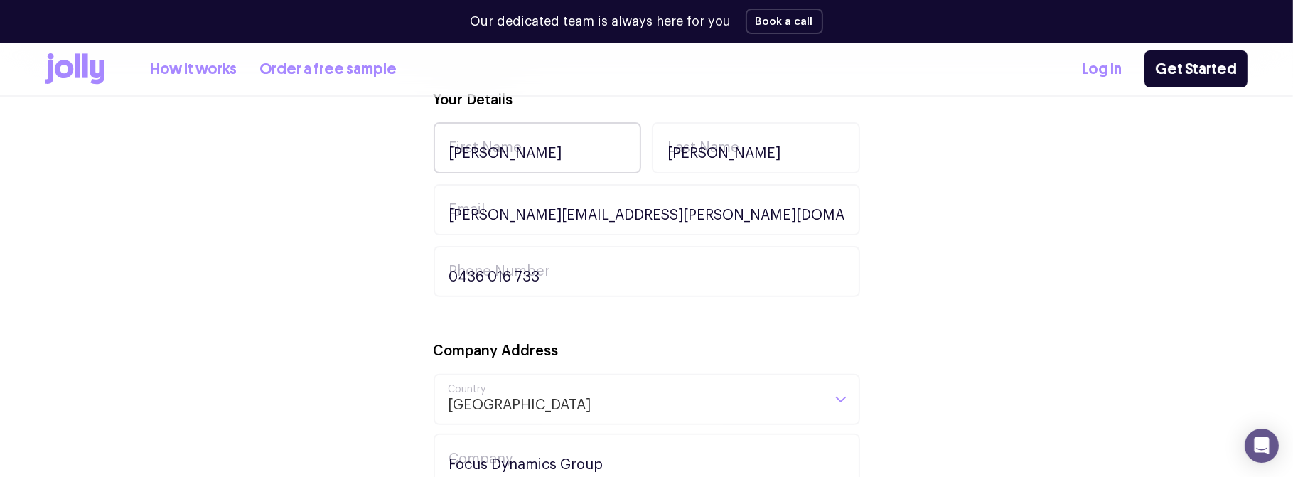
type input "WAYNE.BARTLETT@FOCUSDYNAMICS.COM.AU"
type input "Level 14, 390 St Kilda Road"
type input "Melbourne"
type input "3004"
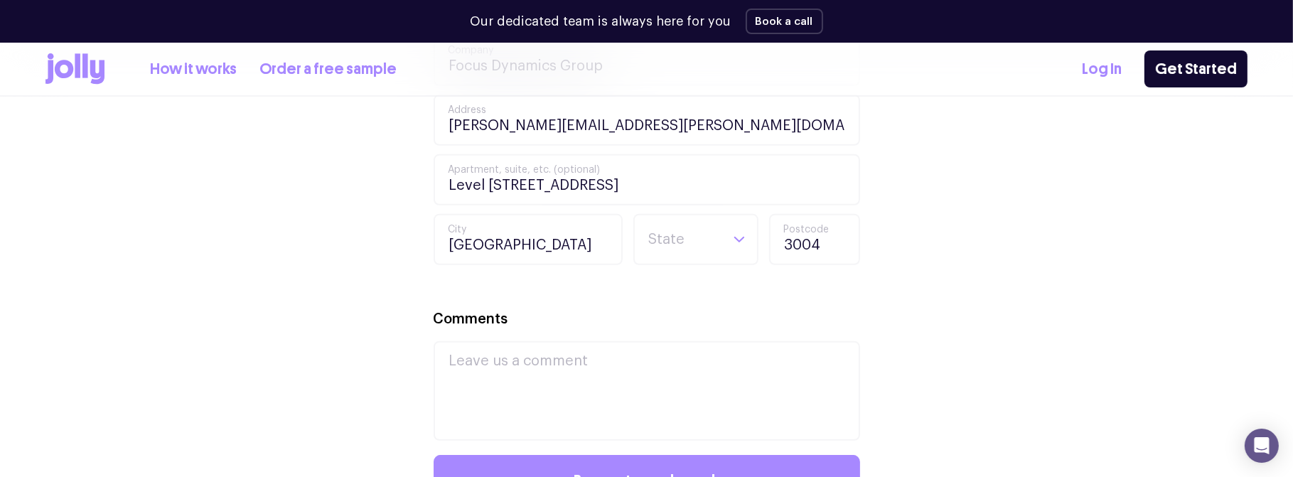
scroll to position [927, 0]
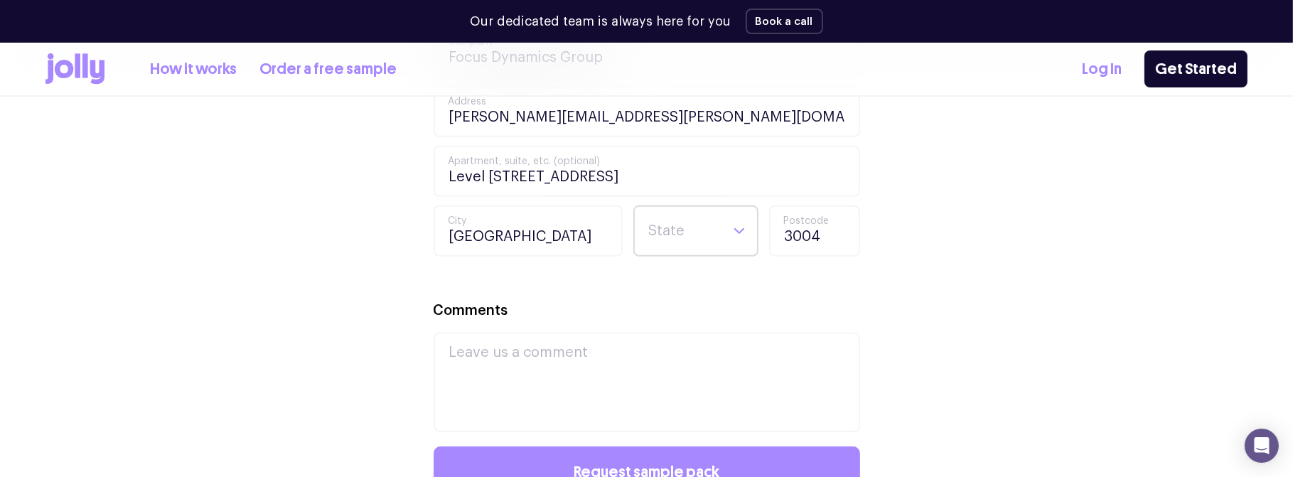
click at [679, 223] on input "Search for option" at bounding box center [684, 231] width 73 height 48
click at [665, 354] on li "VIC" at bounding box center [696, 353] width 118 height 34
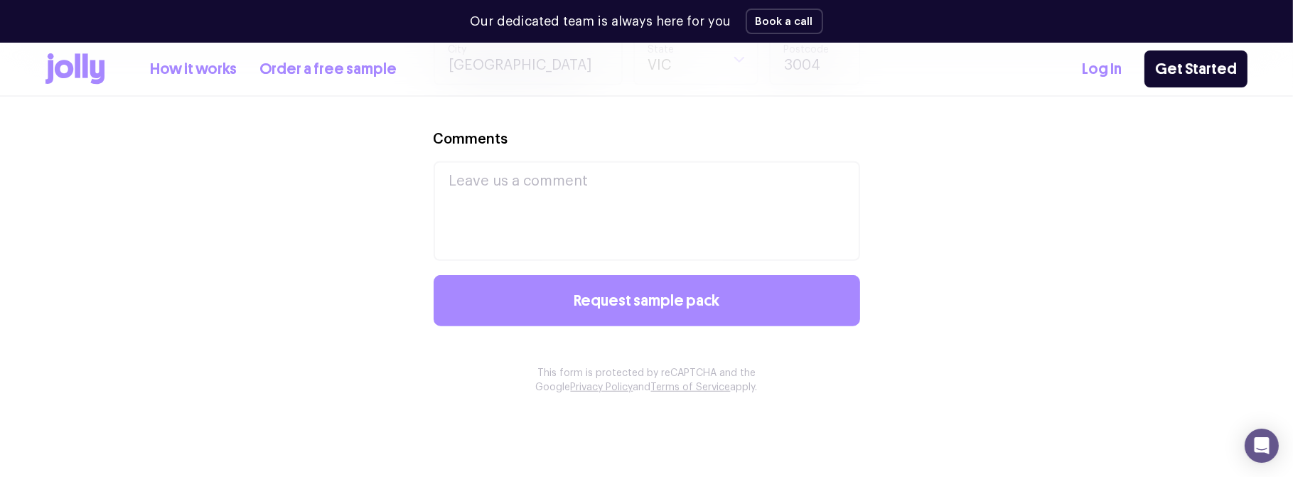
scroll to position [1172, 0]
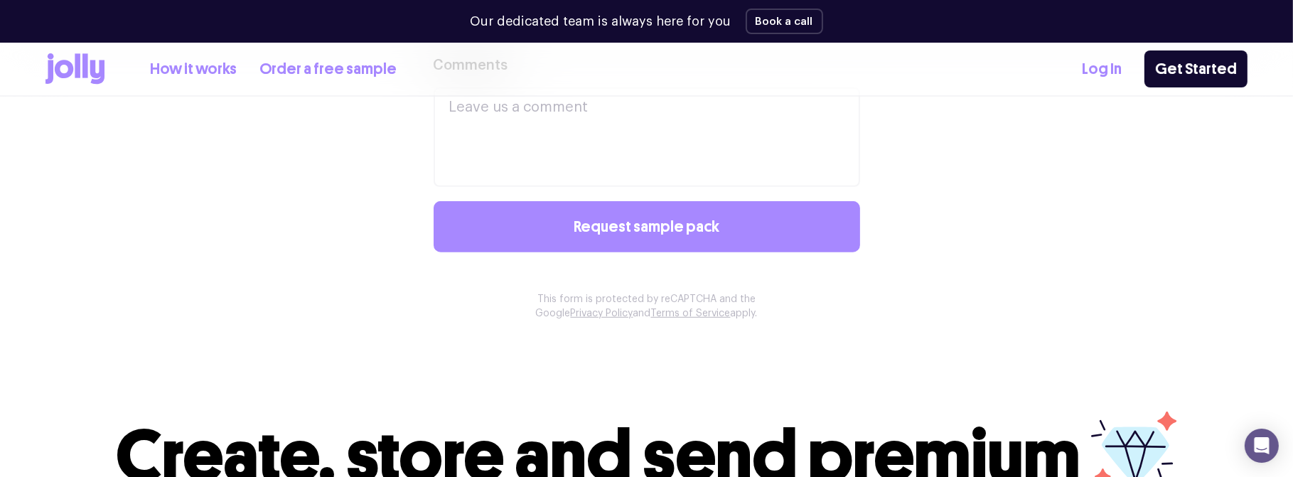
click at [601, 130] on textarea "Comments" at bounding box center [647, 137] width 427 height 100
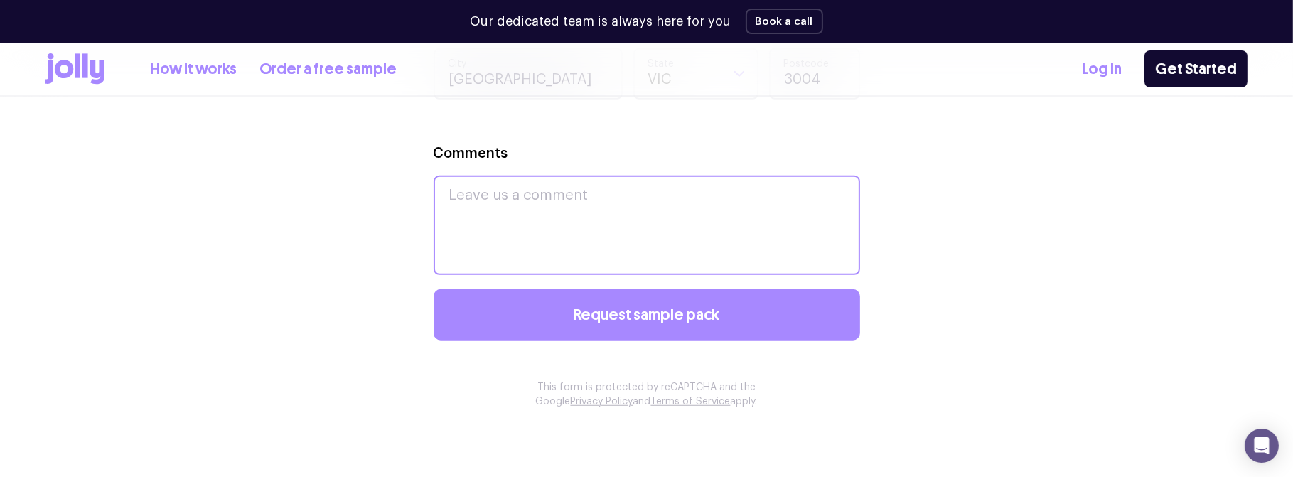
scroll to position [1075, 0]
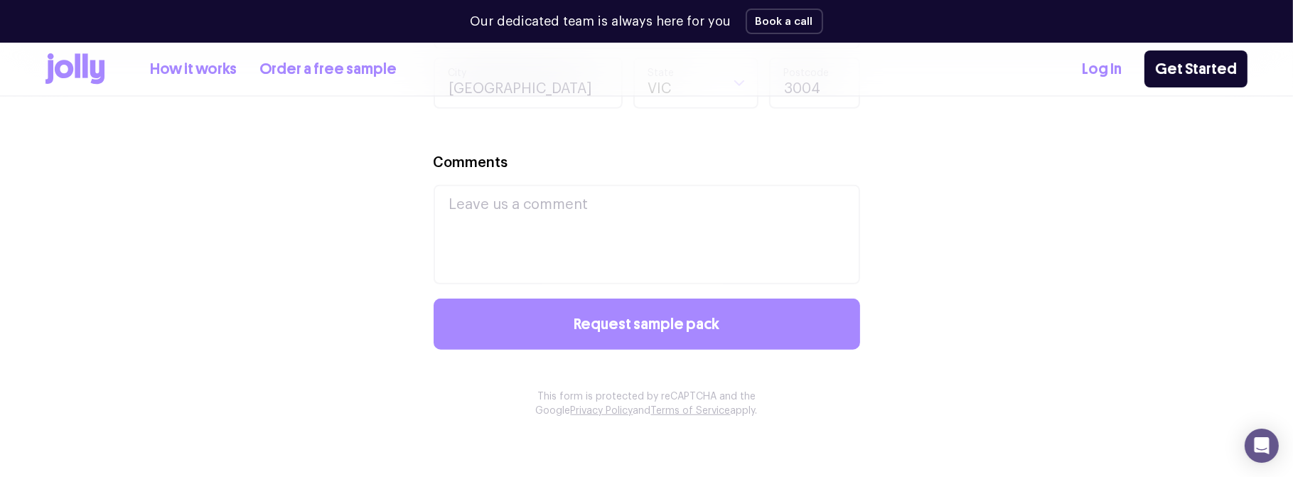
drag, startPoint x: 713, startPoint y: 109, endPoint x: 700, endPoint y: 139, distance: 31.8
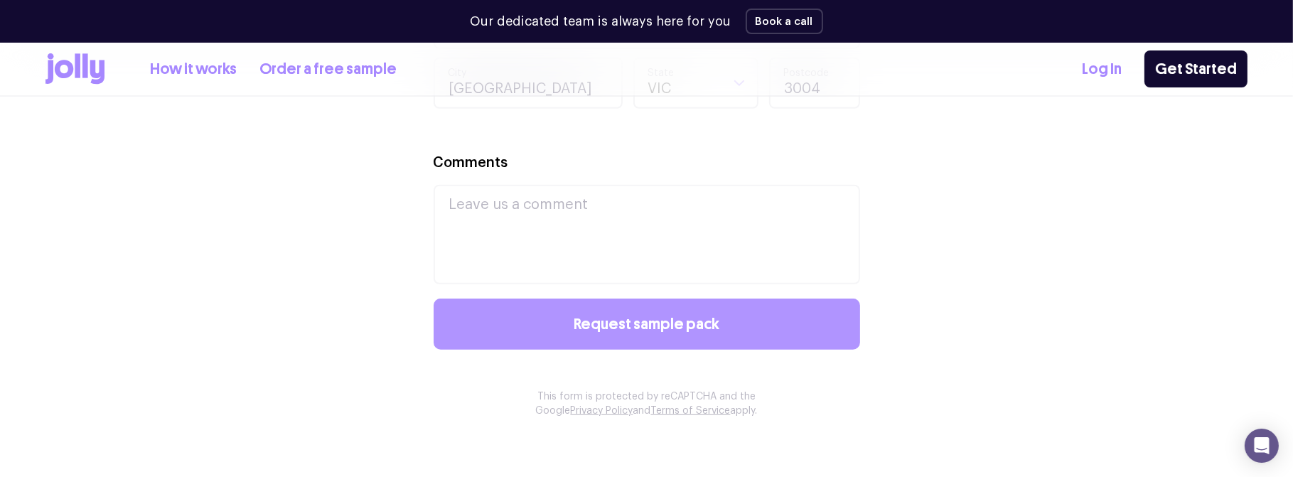
click at [663, 317] on span "Request sample pack" at bounding box center [647, 324] width 146 height 16
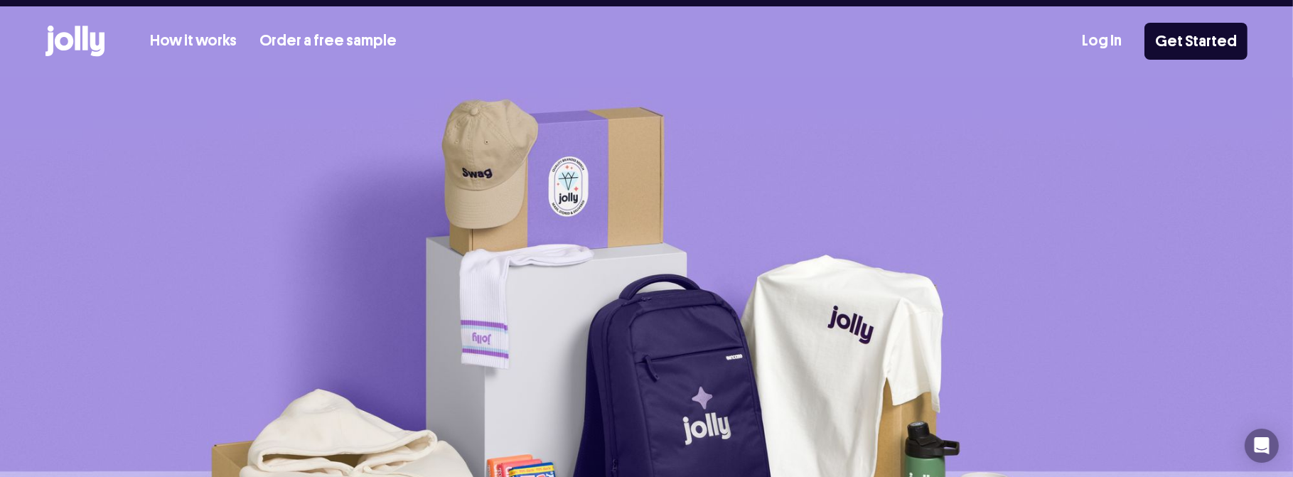
click at [304, 36] on link "Order a free sample" at bounding box center [327, 40] width 137 height 23
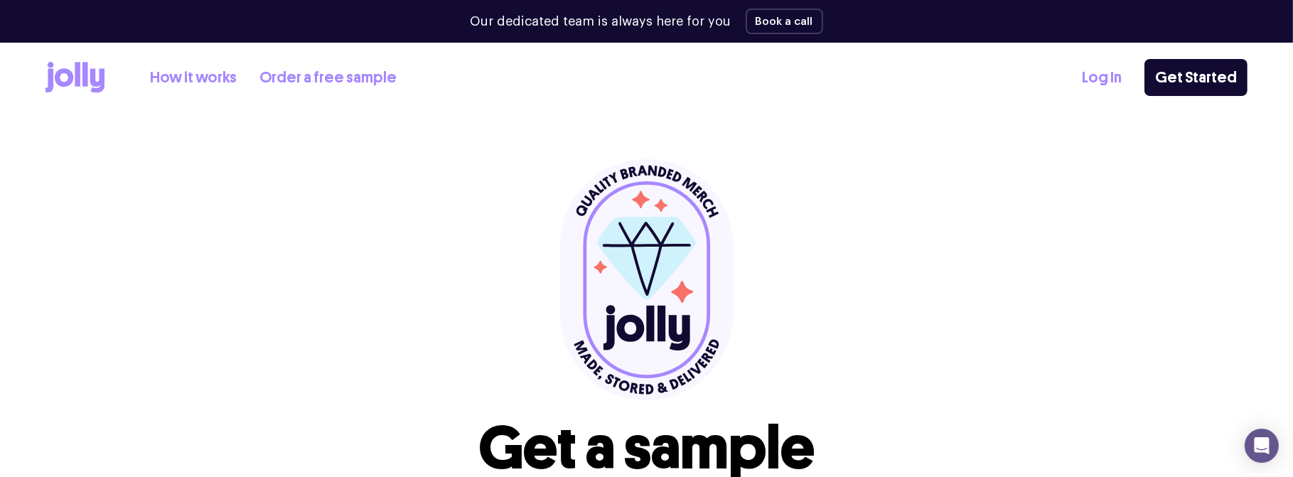
click at [321, 85] on link "Order a free sample" at bounding box center [327, 77] width 137 height 23
click at [316, 80] on link "Order a free sample" at bounding box center [327, 77] width 137 height 23
click at [1220, 78] on link "Get Started" at bounding box center [1196, 77] width 103 height 37
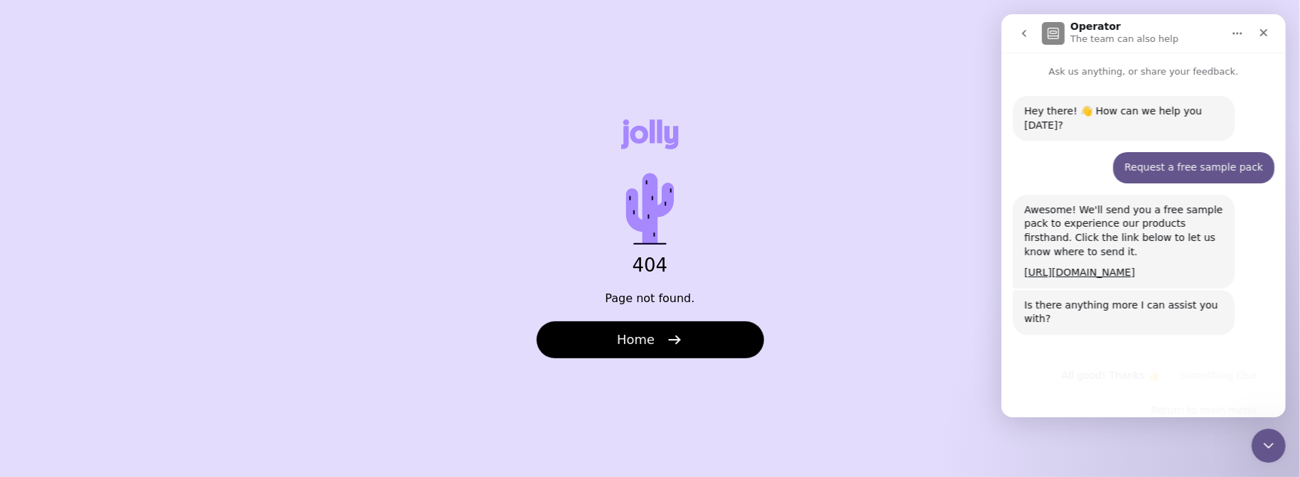
scroll to position [16, 0]
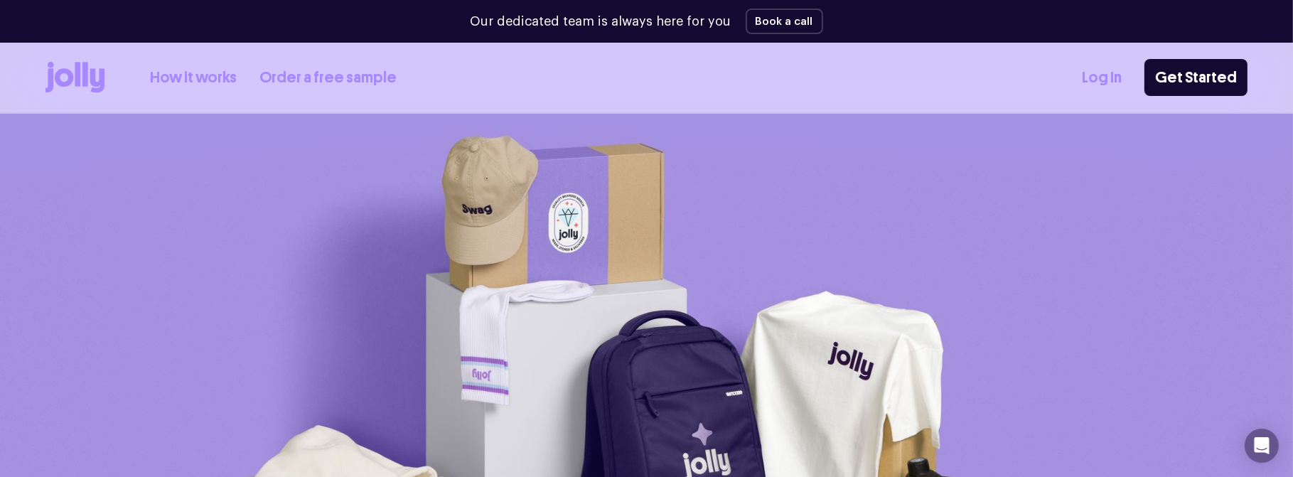
scroll to position [16, 0]
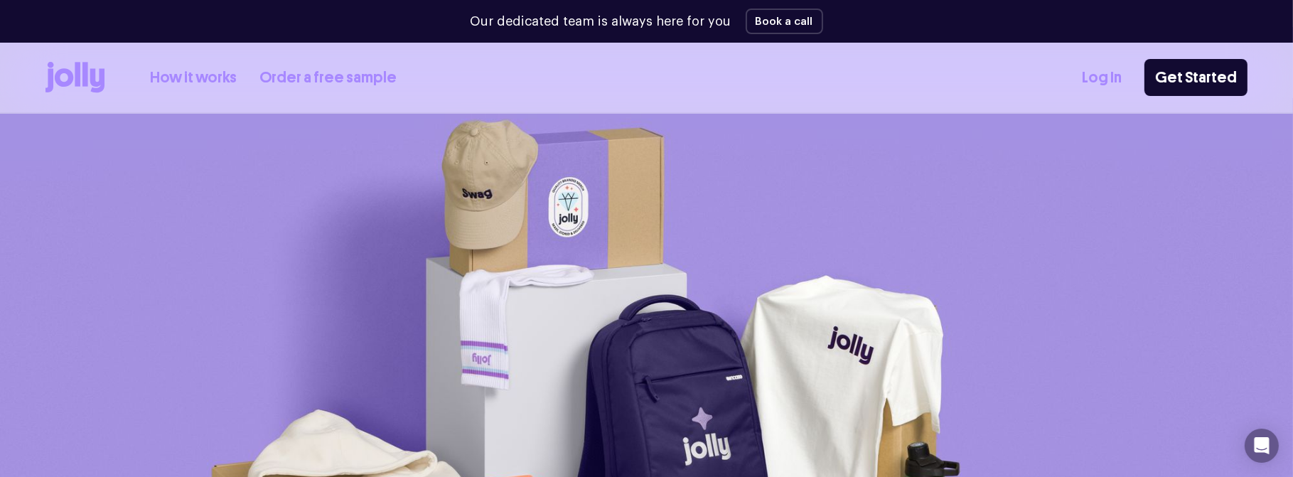
click at [178, 75] on link "How it works" at bounding box center [193, 77] width 87 height 23
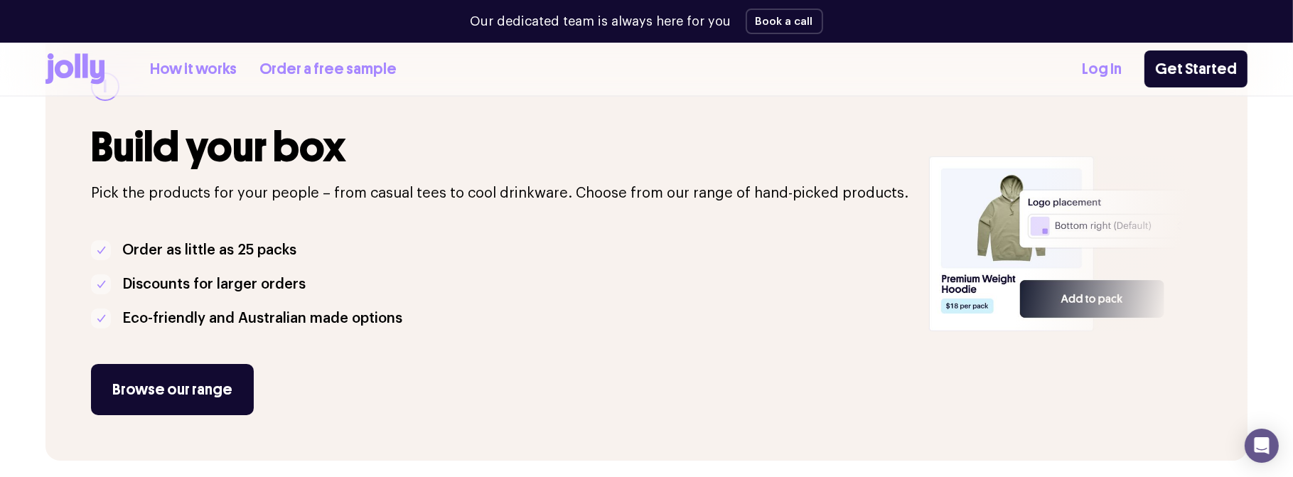
scroll to position [274, 0]
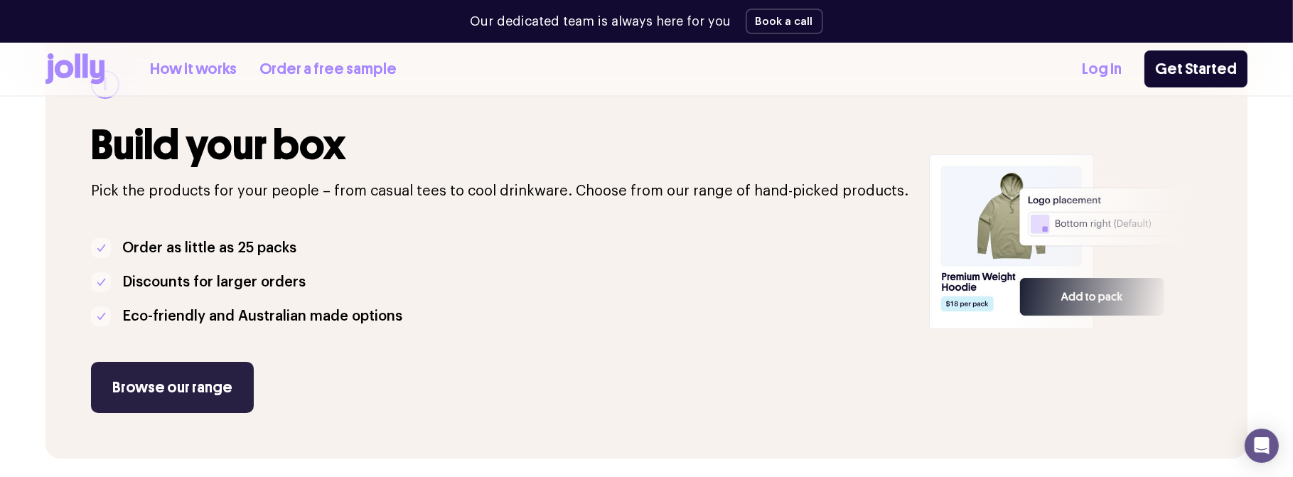
click at [171, 387] on link "Browse our range" at bounding box center [172, 387] width 163 height 51
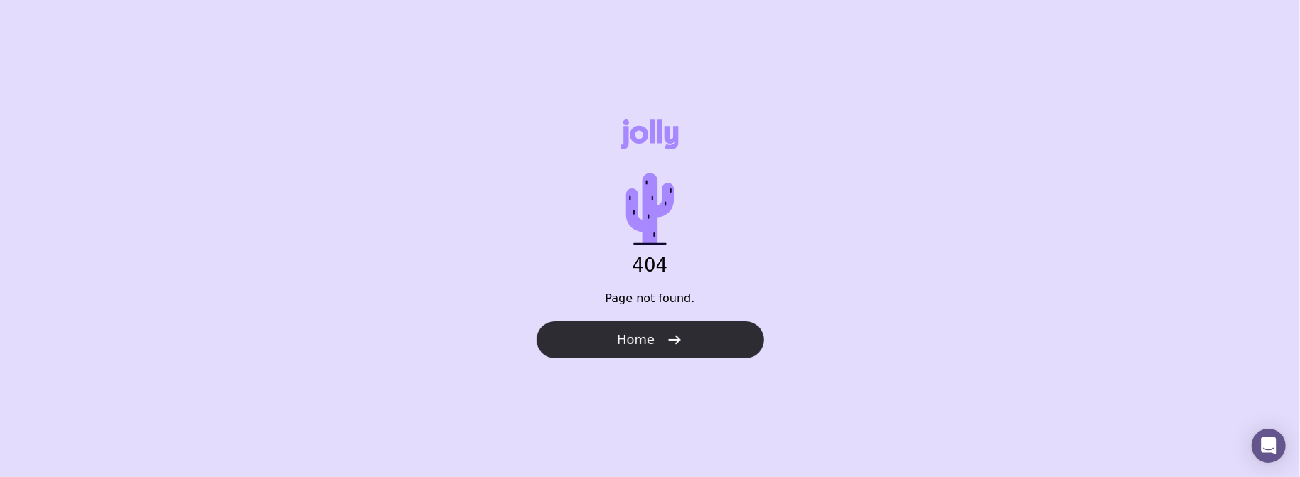
click at [639, 335] on span "Home" at bounding box center [636, 339] width 38 height 17
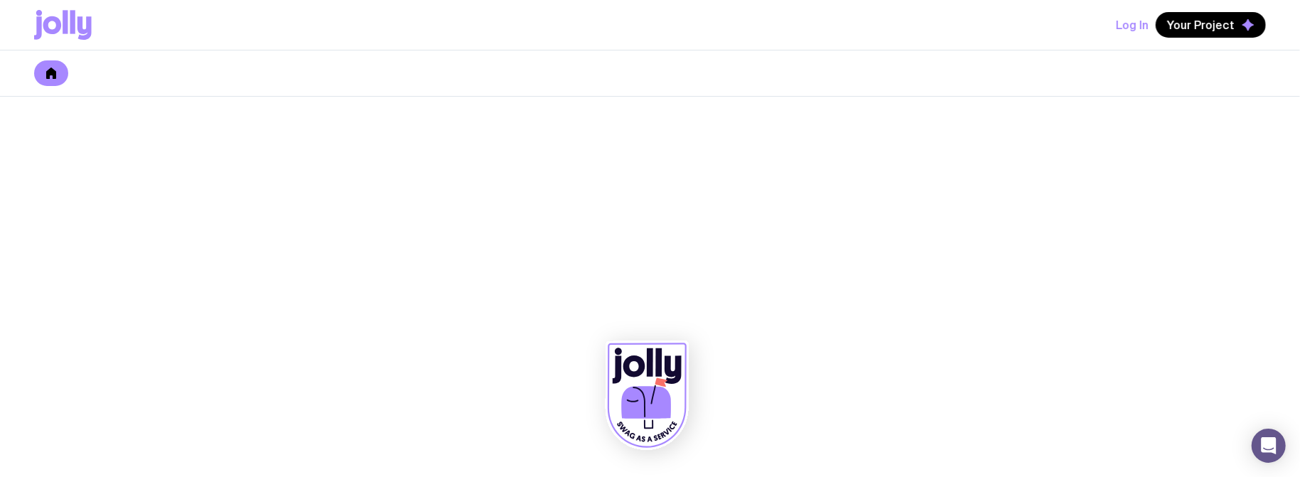
click at [637, 400] on icon at bounding box center [646, 402] width 50 height 33
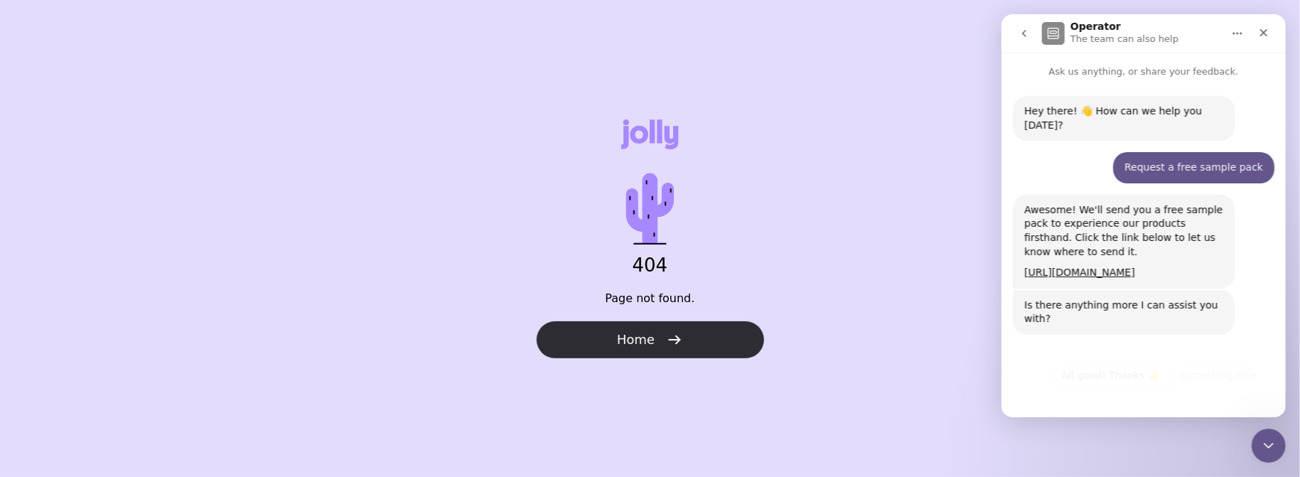
scroll to position [16, 0]
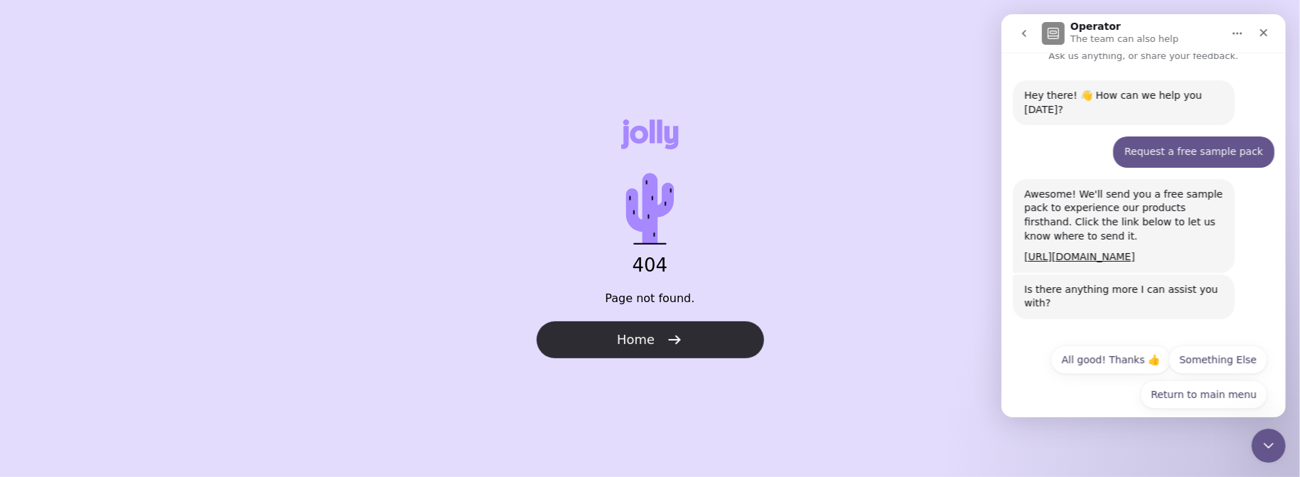
click at [658, 340] on button "Home" at bounding box center [650, 339] width 227 height 37
